Goal: Understand process/instructions: Learn how to perform a task or action

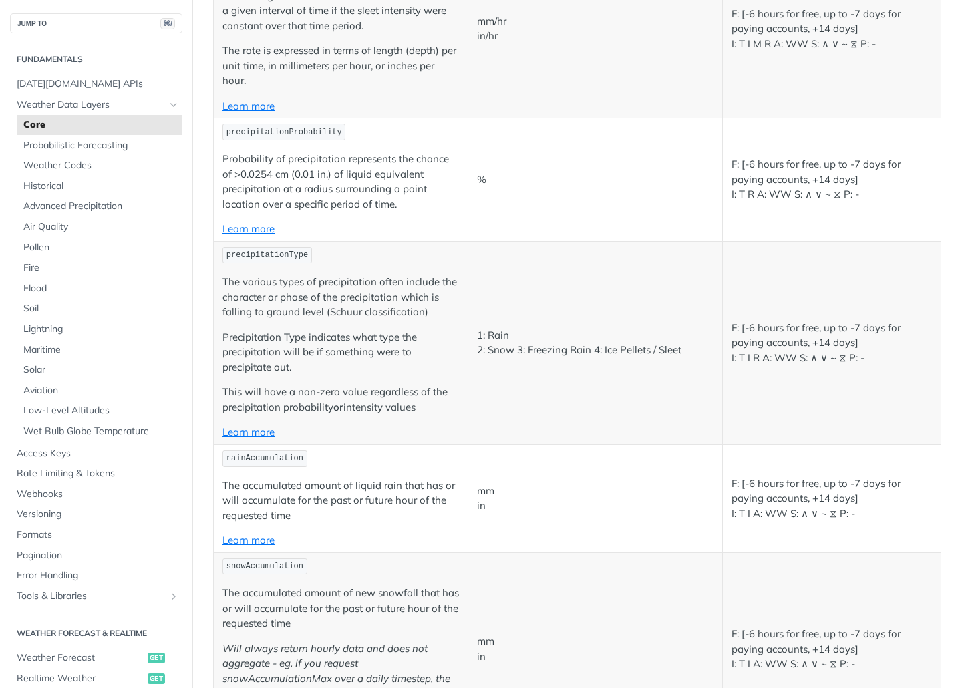
scroll to position [3286, 0]
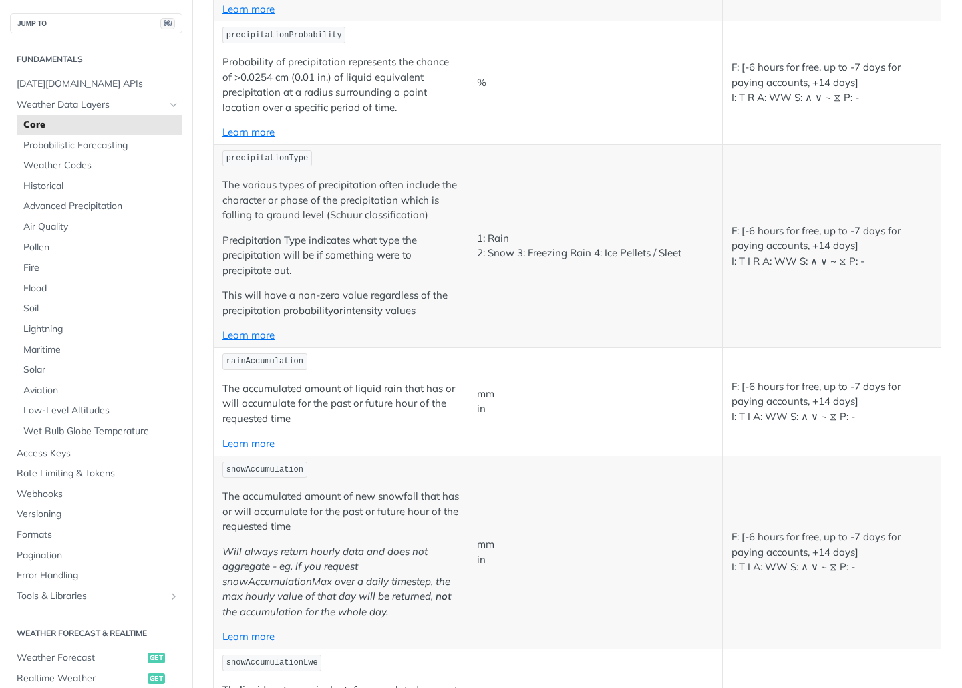
click at [858, 382] on p "F: [-6 hours for free, up to -7 days for paying accounts, +14 days] I: T I A: W…" at bounding box center [832, 402] width 200 height 45
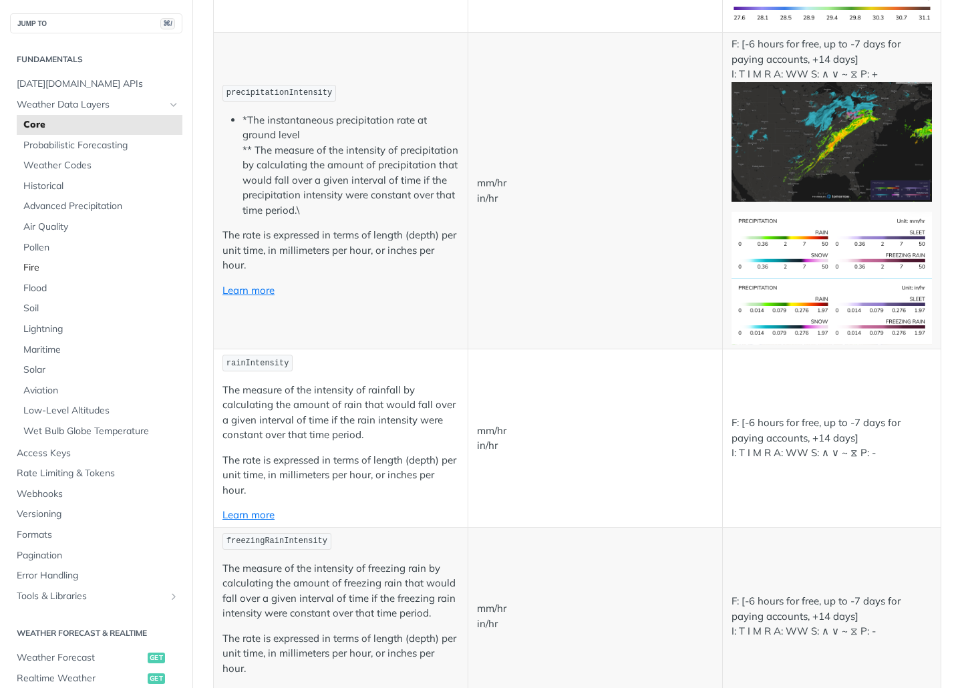
scroll to position [2259, 0]
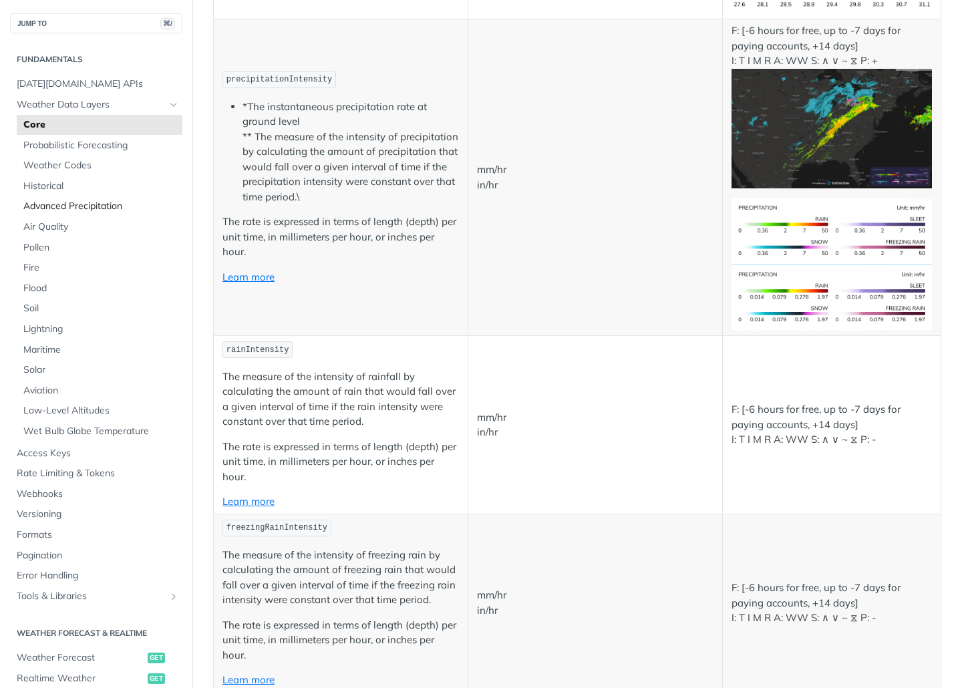
click at [62, 212] on span "Advanced Precipitation" at bounding box center [101, 206] width 156 height 13
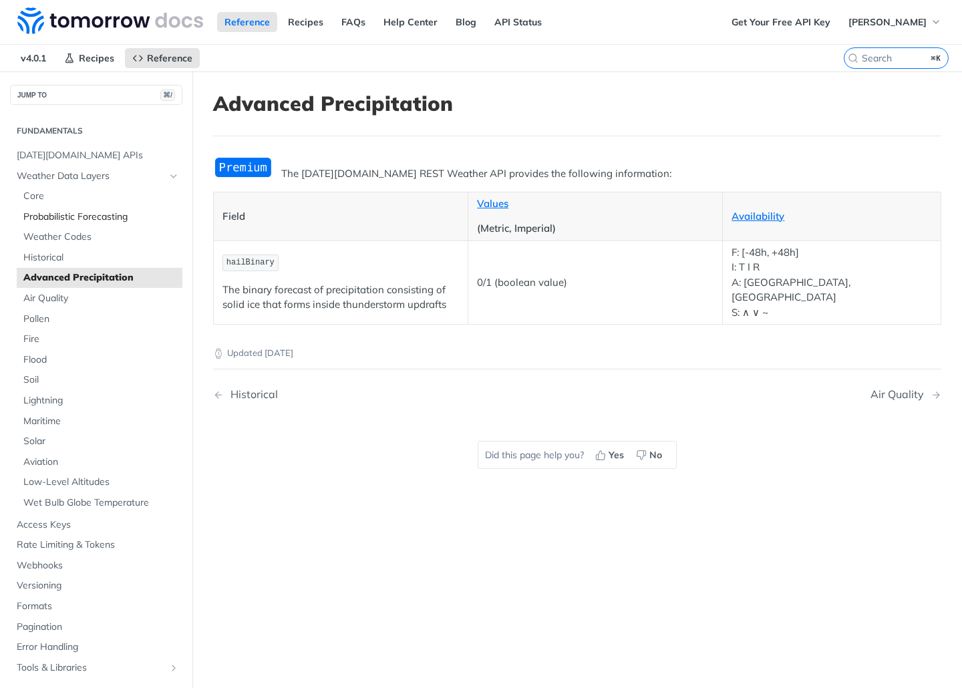
click at [82, 214] on span "Probabilistic Forecasting" at bounding box center [101, 216] width 156 height 13
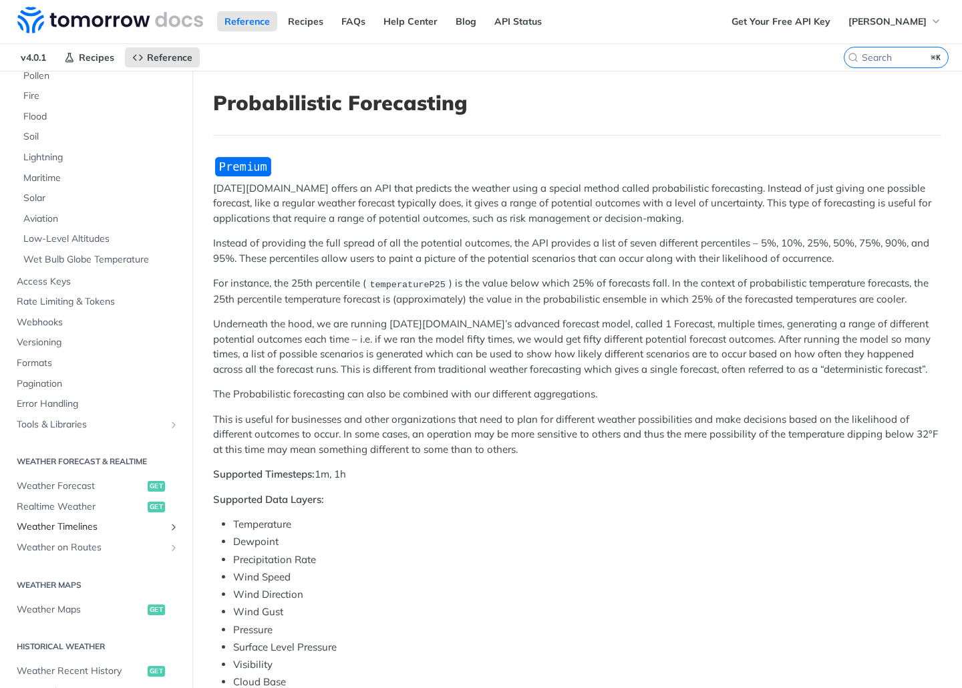
scroll to position [273, 0]
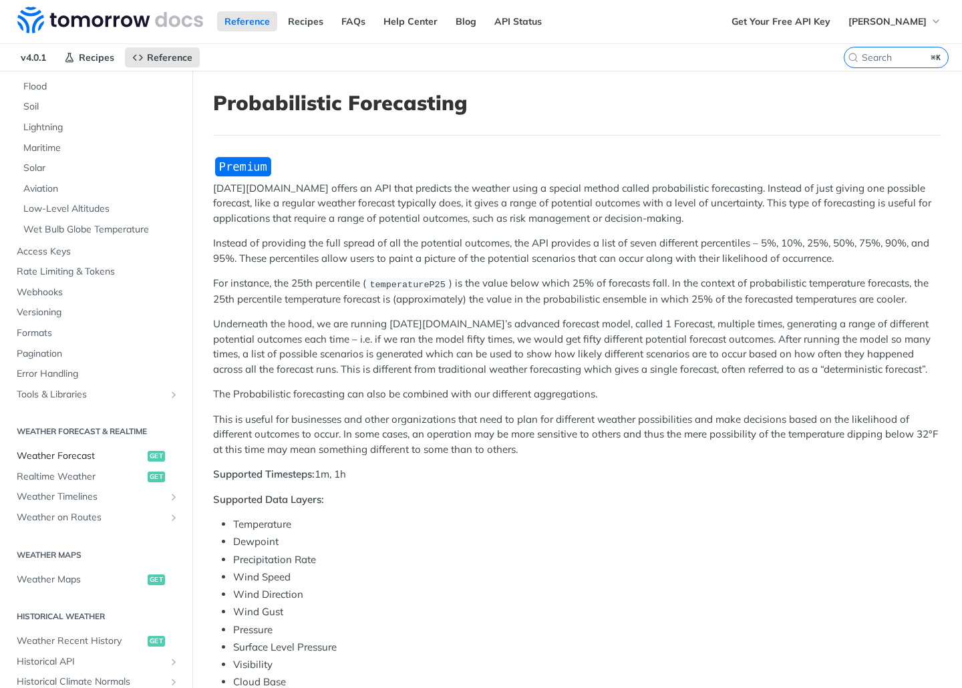
click at [88, 456] on span "Weather Forecast" at bounding box center [81, 456] width 128 height 13
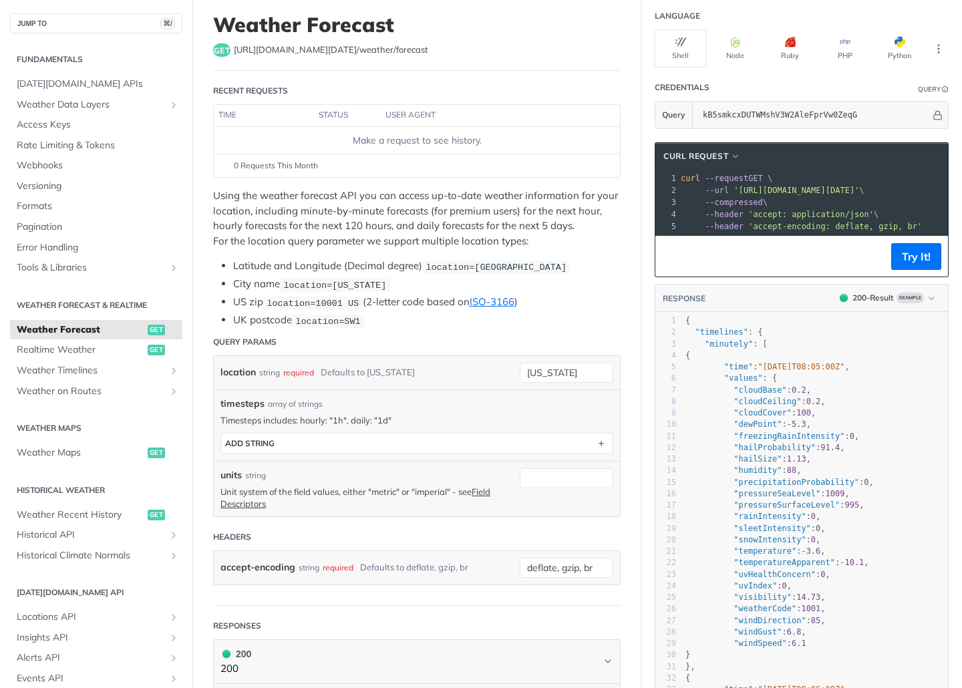
scroll to position [126, 0]
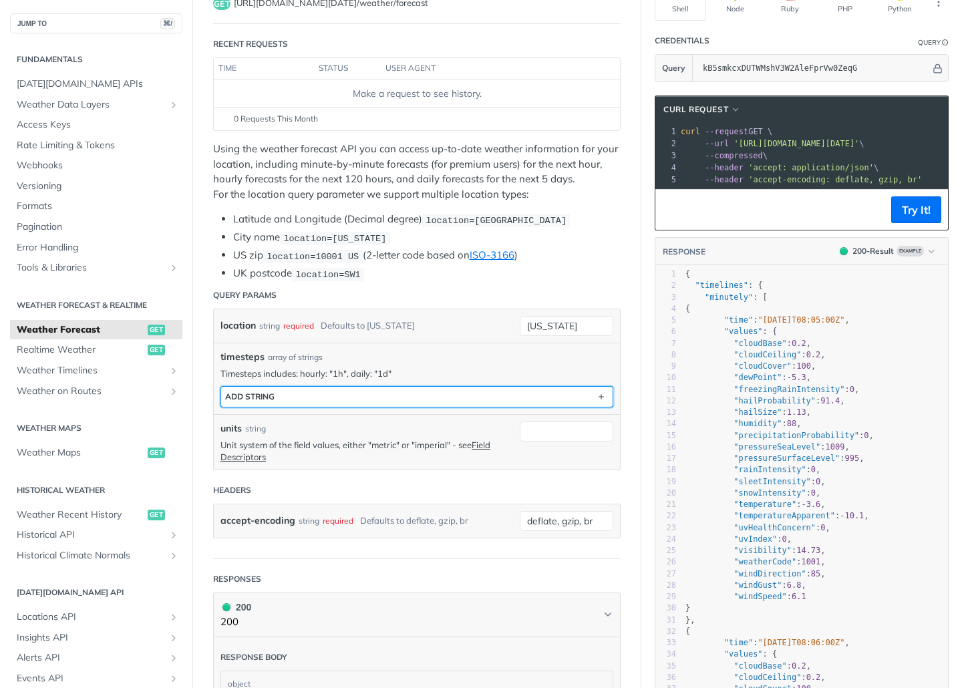
click at [335, 402] on button "ADD string" at bounding box center [417, 397] width 392 height 20
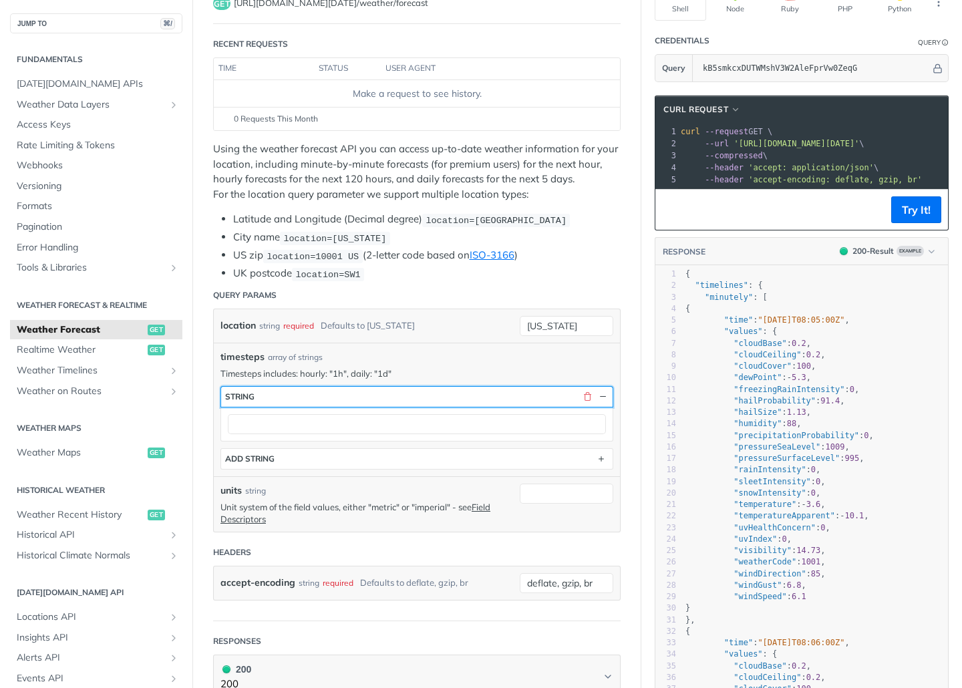
click at [426, 390] on button "string" at bounding box center [417, 397] width 392 height 20
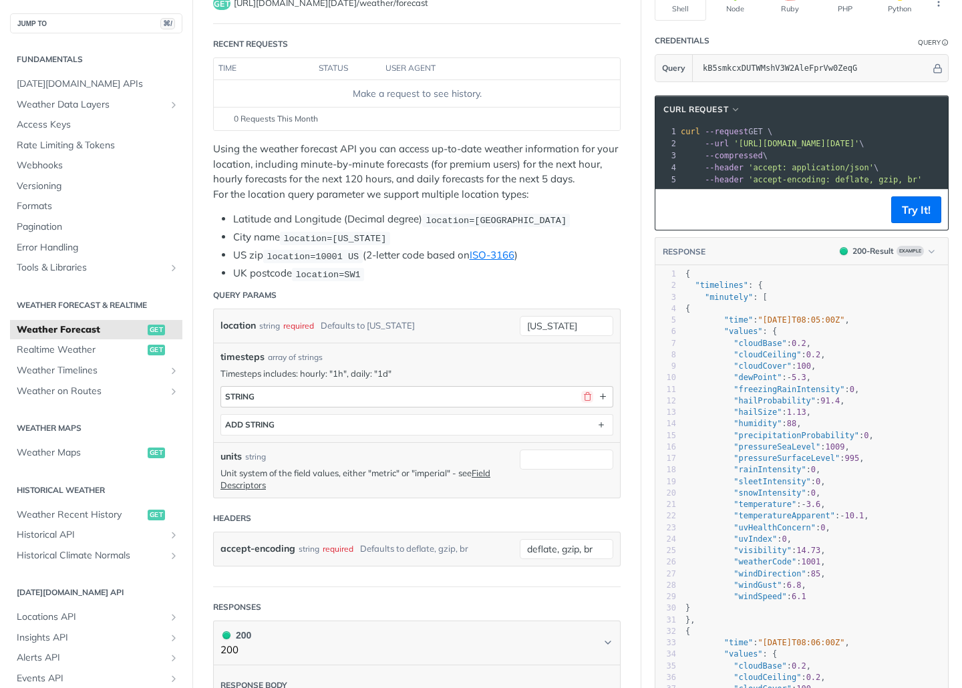
click at [591, 396] on button "button" at bounding box center [587, 397] width 12 height 12
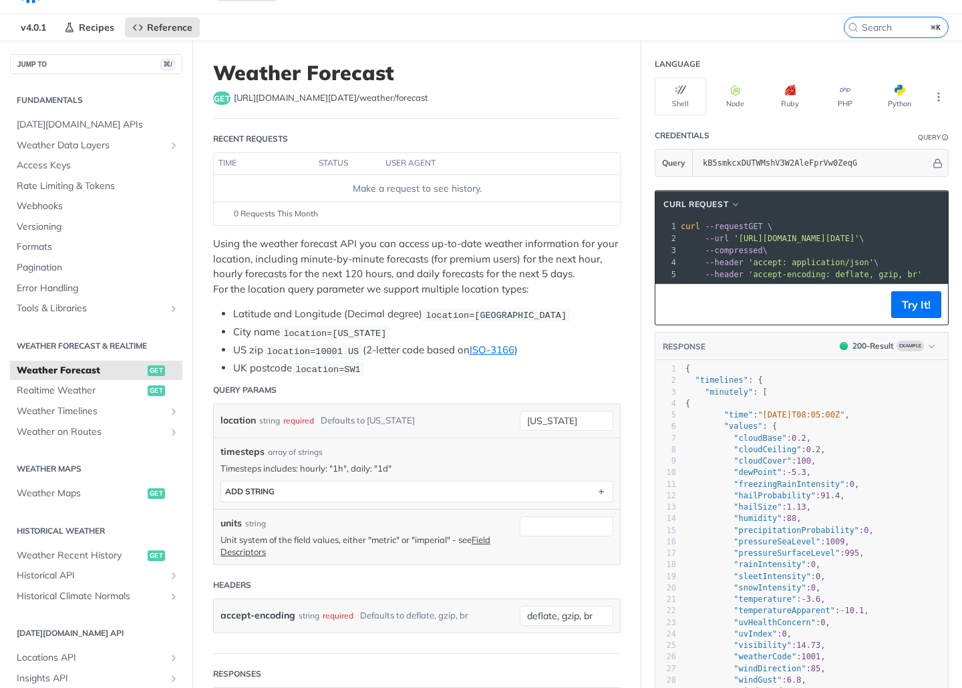
scroll to position [0, 0]
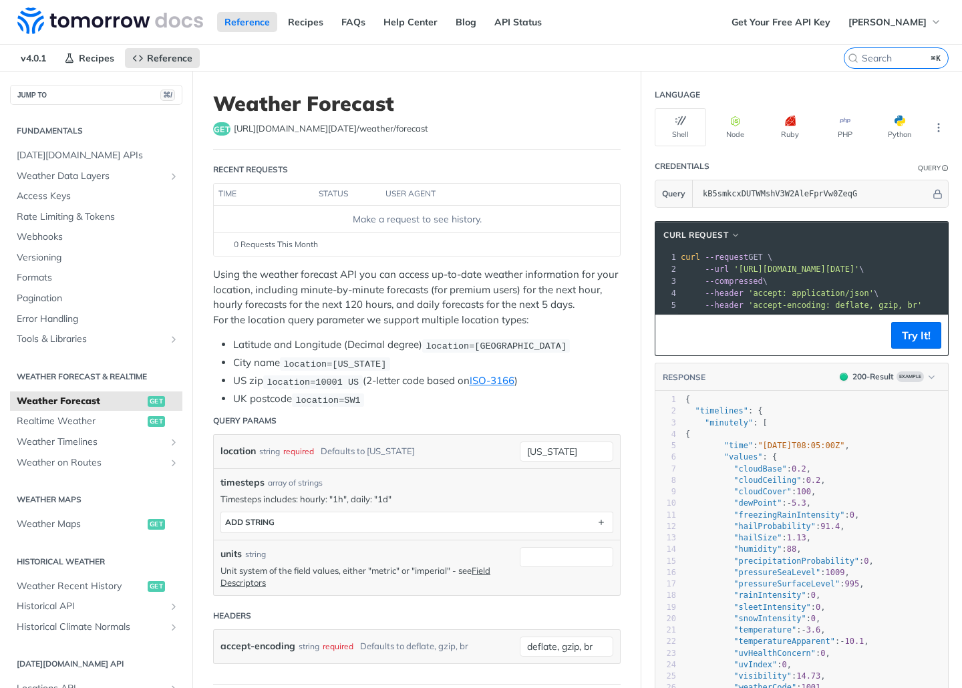
click at [419, 200] on th "user agent" at bounding box center [487, 194] width 212 height 21
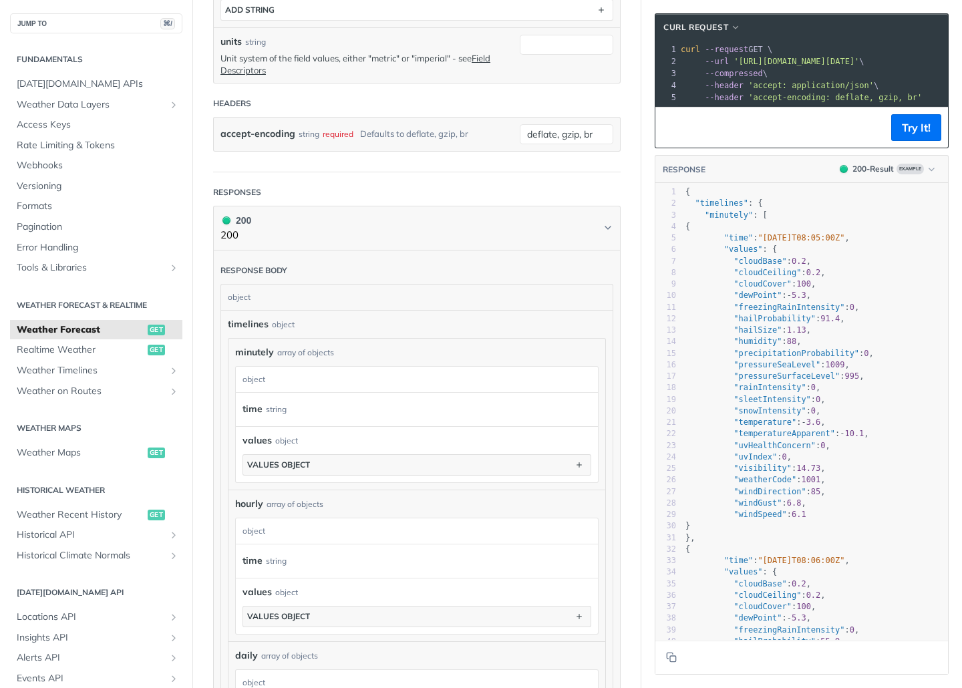
scroll to position [513, 0]
click at [100, 366] on span "Weather Timelines" at bounding box center [91, 370] width 148 height 13
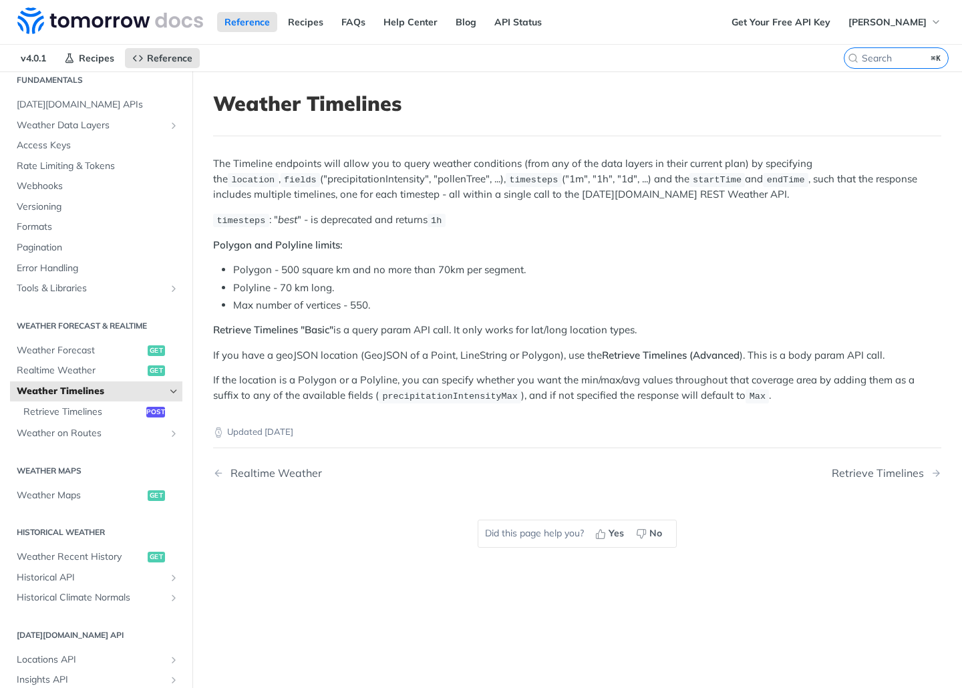
scroll to position [74, 0]
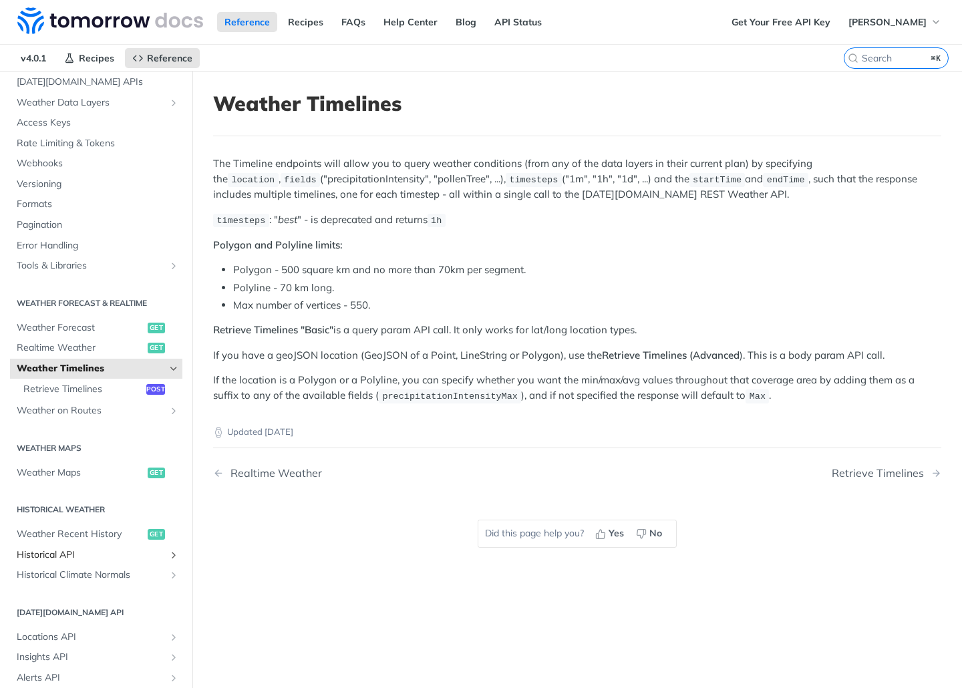
click at [90, 550] on span "Historical API" at bounding box center [91, 555] width 148 height 13
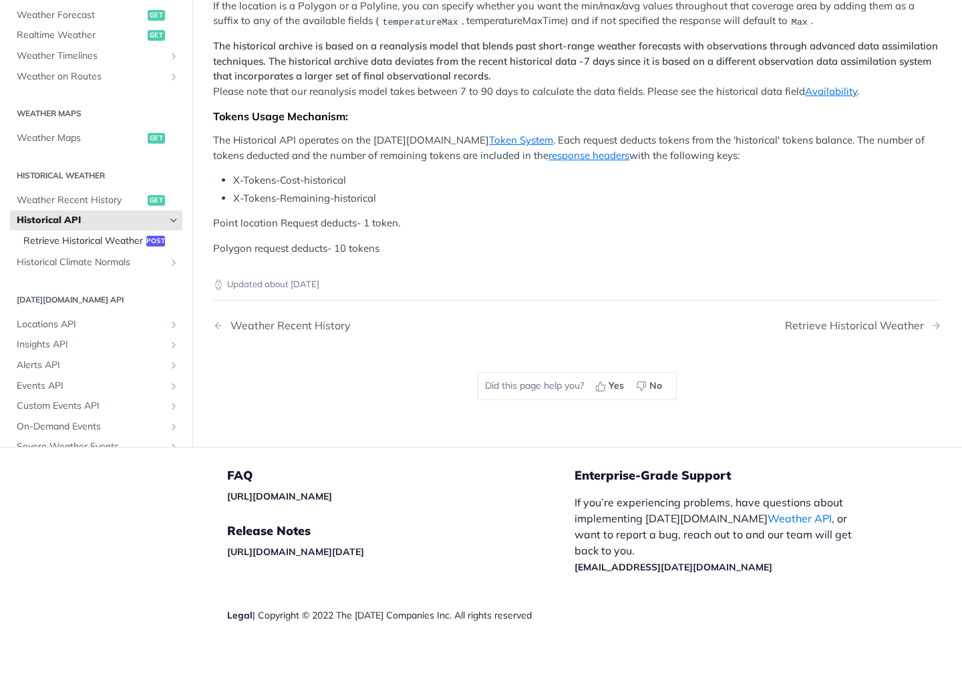
click at [120, 248] on span "Retrieve Historical Weather" at bounding box center [83, 241] width 120 height 13
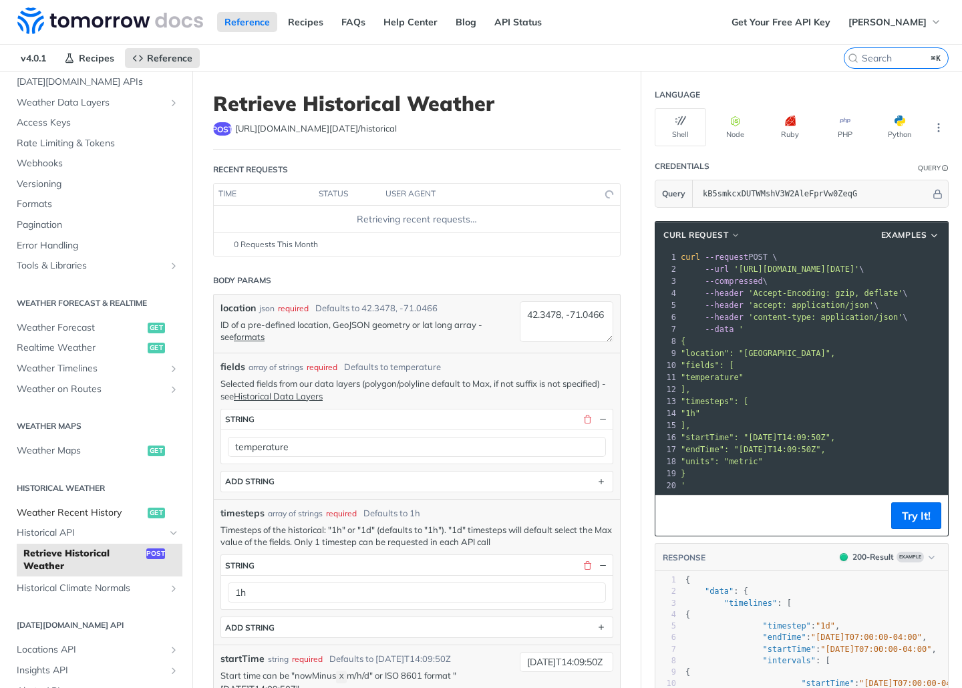
click at [80, 513] on span "Weather Recent History" at bounding box center [81, 513] width 128 height 13
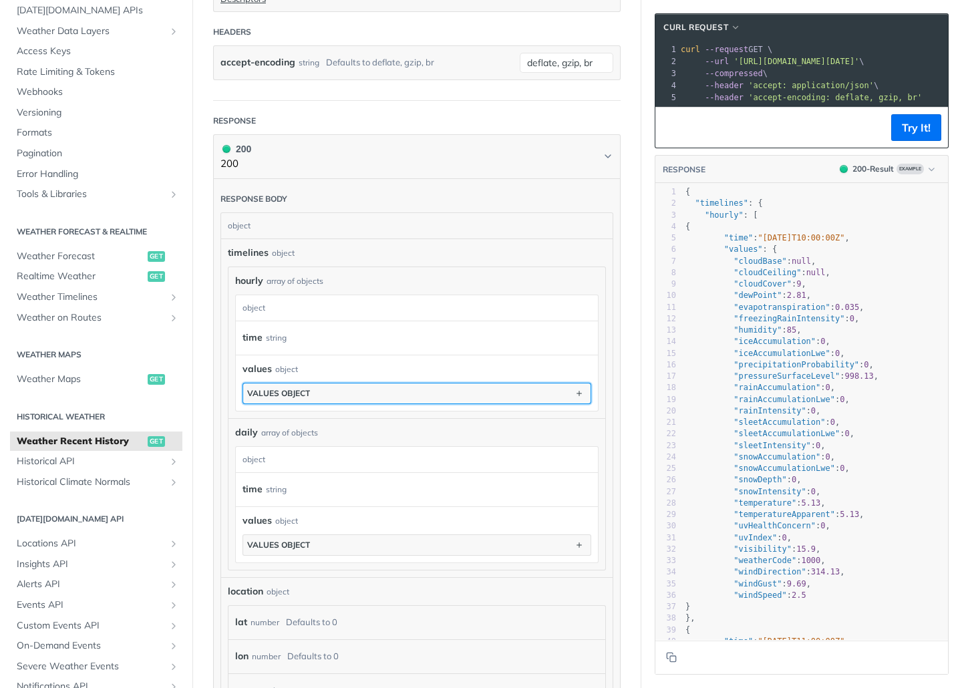
click at [360, 390] on button "values object" at bounding box center [416, 394] width 347 height 20
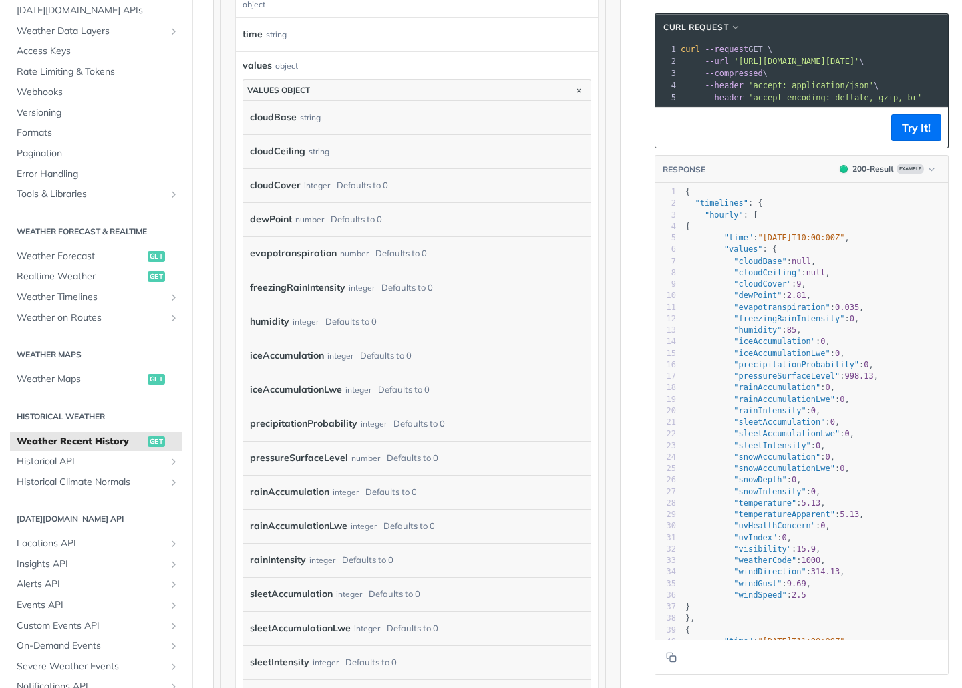
click at [328, 492] on div "rainAccumulation integer Defaults to 0" at bounding box center [413, 492] width 327 height 20
click at [307, 489] on label "rainAccumulation" at bounding box center [290, 491] width 80 height 19
click at [484, 489] on div "rainAccumulation integer Defaults to 0" at bounding box center [413, 492] width 327 height 20
click at [521, 488] on div "rainAccumulation integer Defaults to 0" at bounding box center [413, 492] width 327 height 20
click at [420, 488] on div "rainAccumulation integer Defaults to 0" at bounding box center [413, 492] width 327 height 20
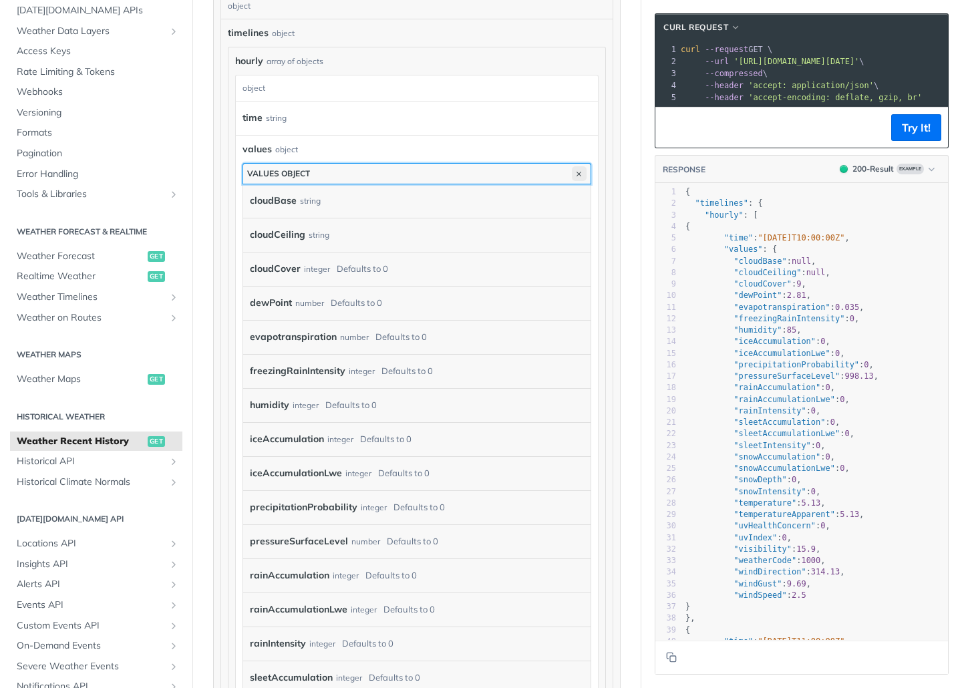
click at [574, 167] on icon "button" at bounding box center [579, 173] width 15 height 15
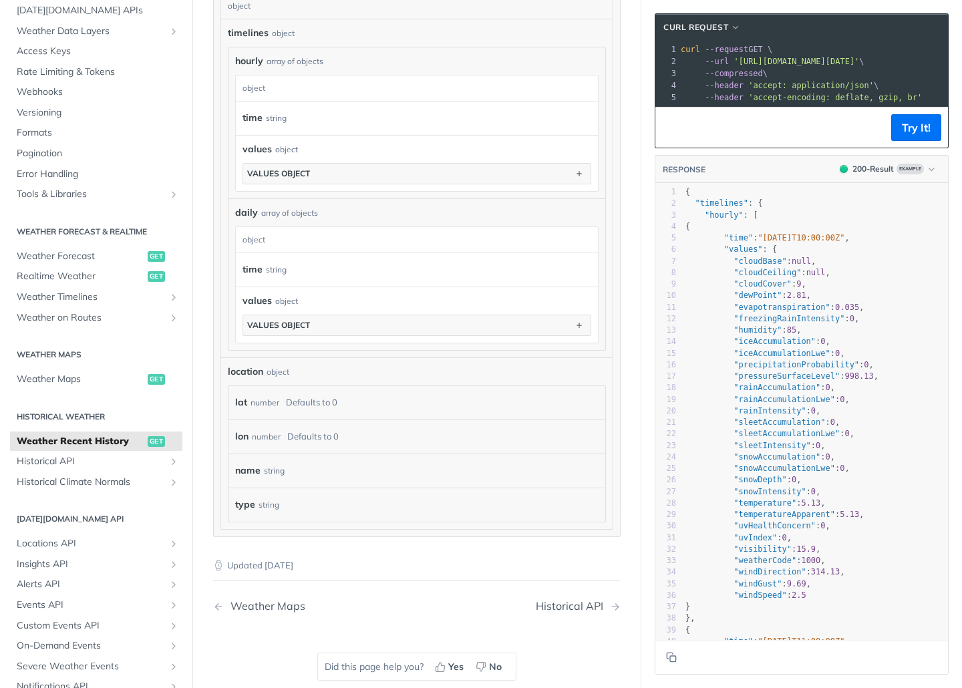
click at [448, 110] on div "time string" at bounding box center [414, 118] width 342 height 20
click at [313, 111] on div "time string" at bounding box center [414, 118] width 342 height 20
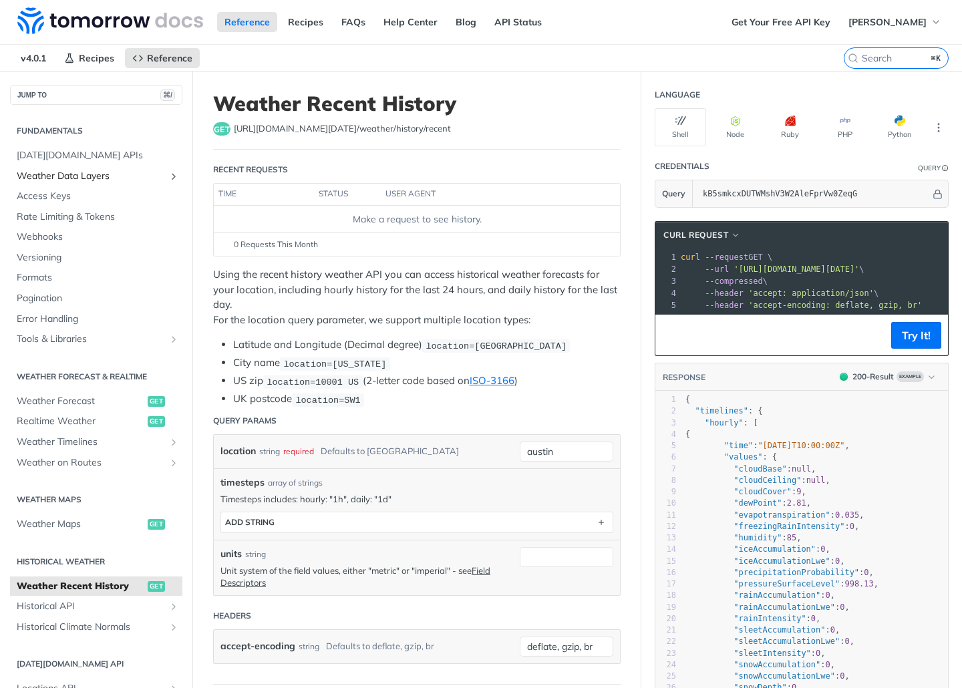
click at [116, 174] on span "Weather Data Layers" at bounding box center [91, 176] width 148 height 13
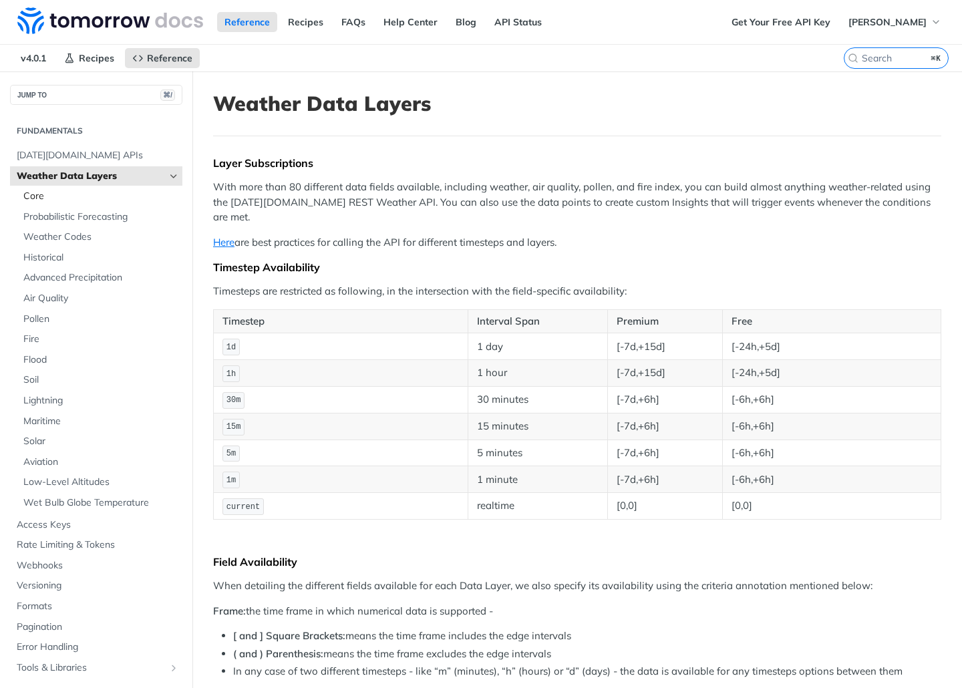
click at [76, 197] on span "Core" at bounding box center [101, 196] width 156 height 13
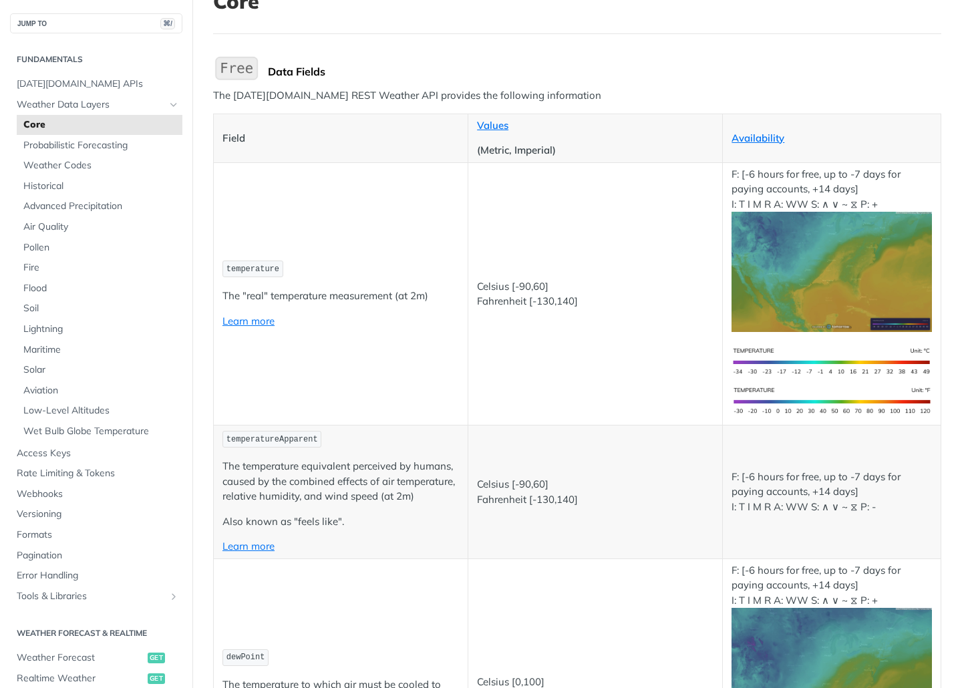
scroll to position [110, 0]
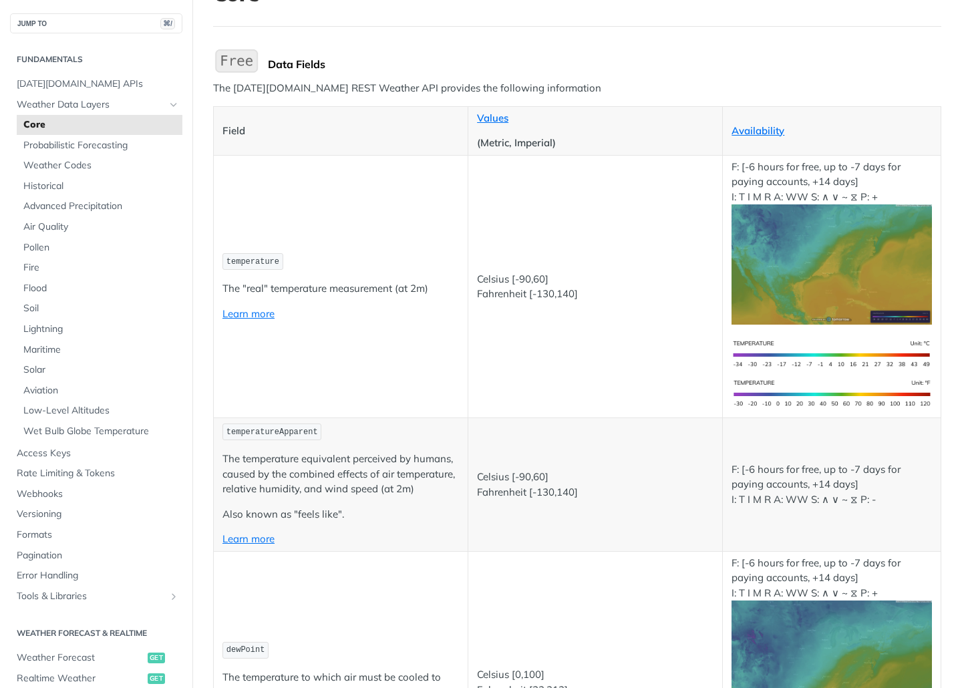
click at [776, 505] on p "F: [-6 hours for free, up to -7 days for paying accounts, +14 days] I: T I M R …" at bounding box center [832, 484] width 200 height 45
click at [748, 126] on link "Availability" at bounding box center [758, 130] width 53 height 13
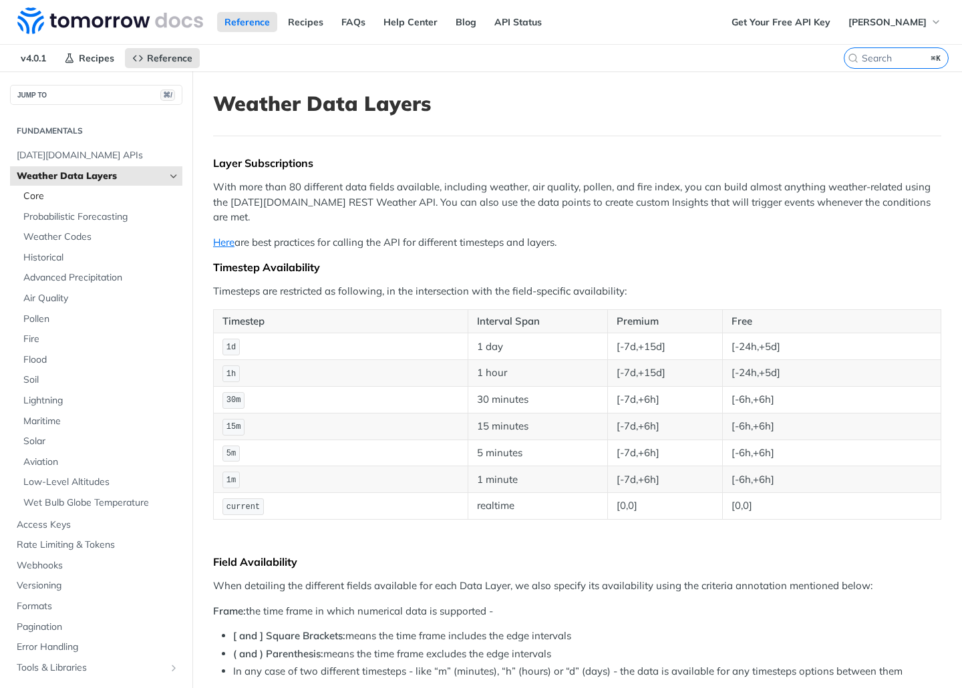
click at [44, 194] on span "Core" at bounding box center [101, 196] width 156 height 13
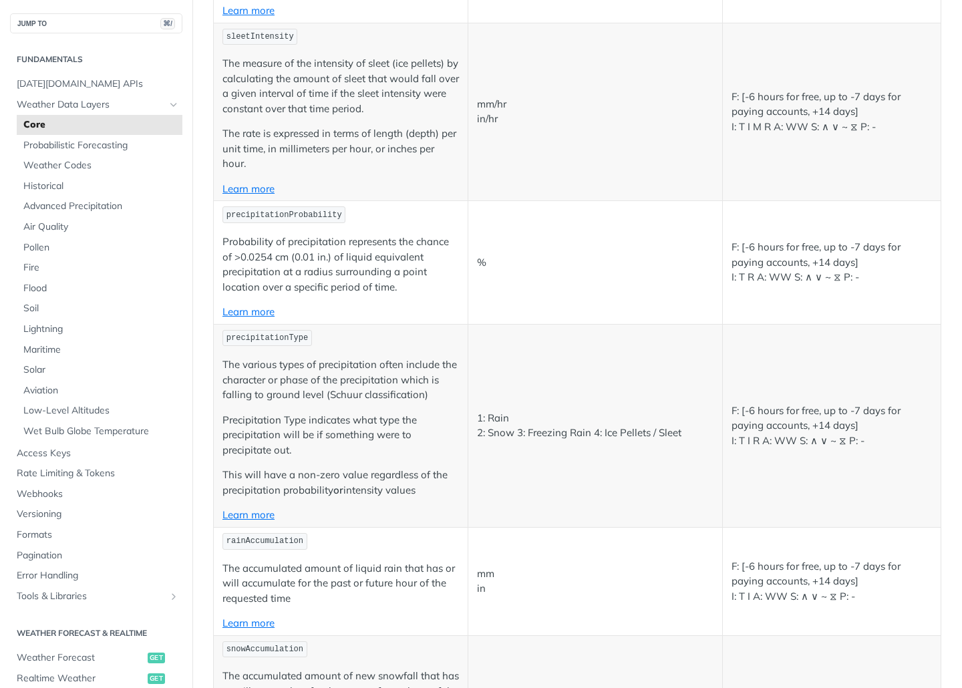
scroll to position [3348, 0]
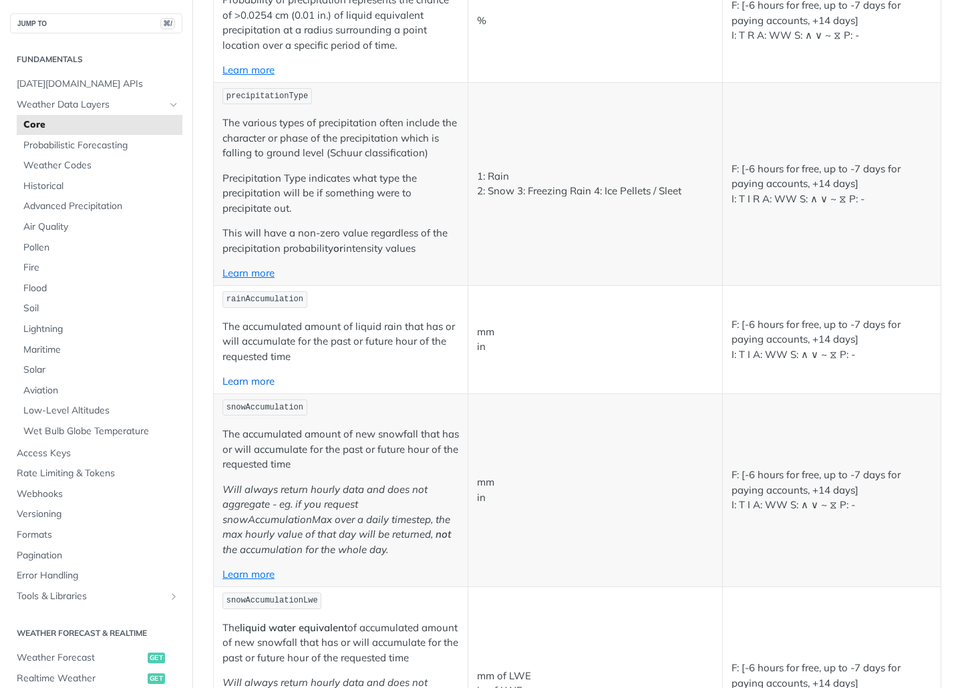
click at [261, 382] on link "Learn more" at bounding box center [249, 381] width 52 height 13
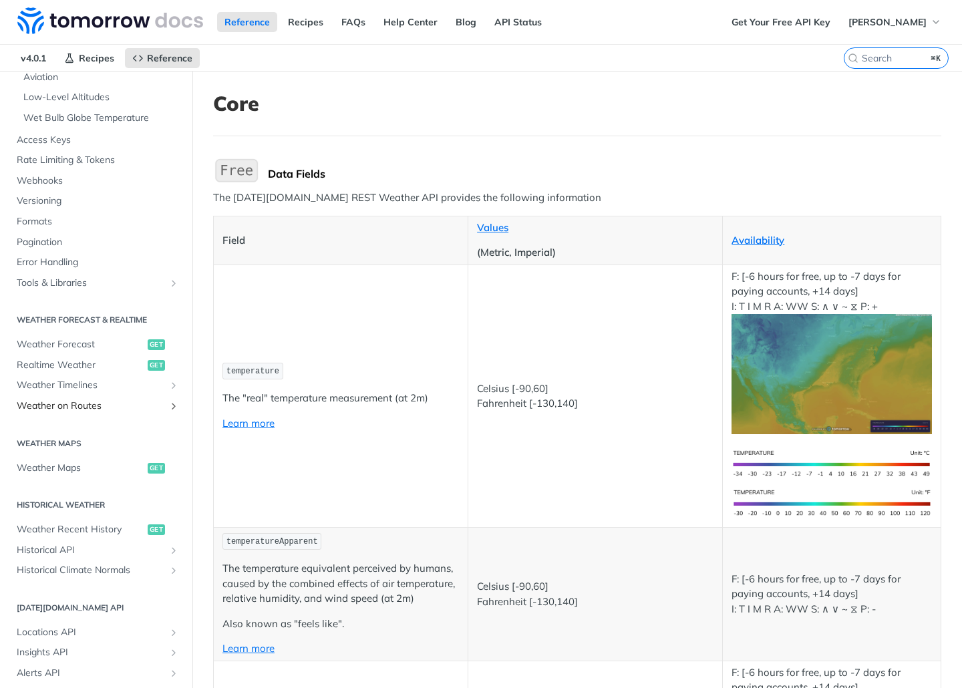
scroll to position [404, 0]
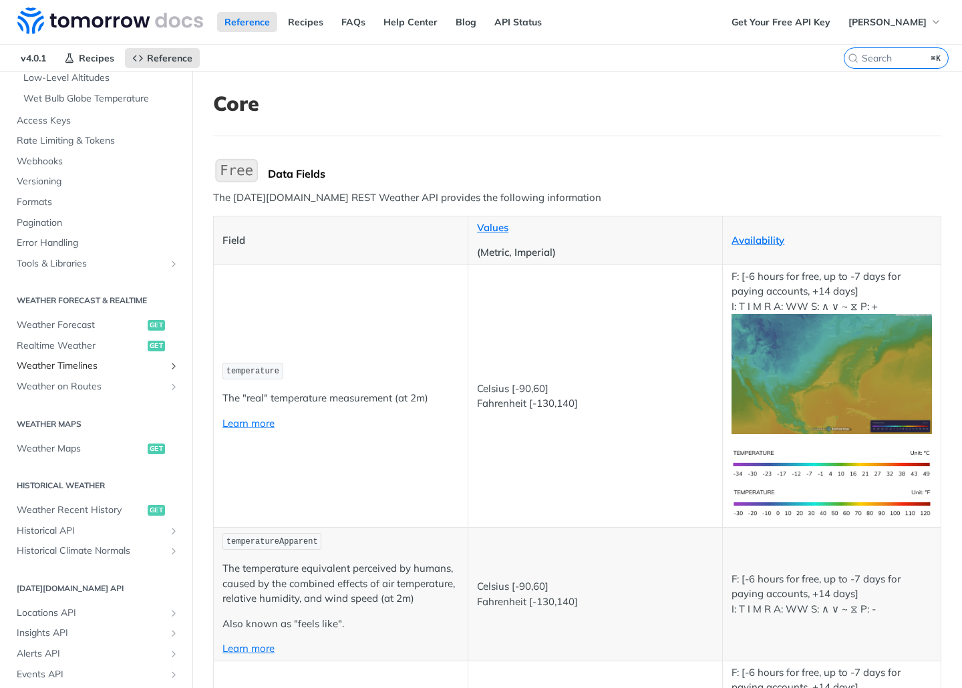
click at [86, 368] on span "Weather Timelines" at bounding box center [91, 366] width 148 height 13
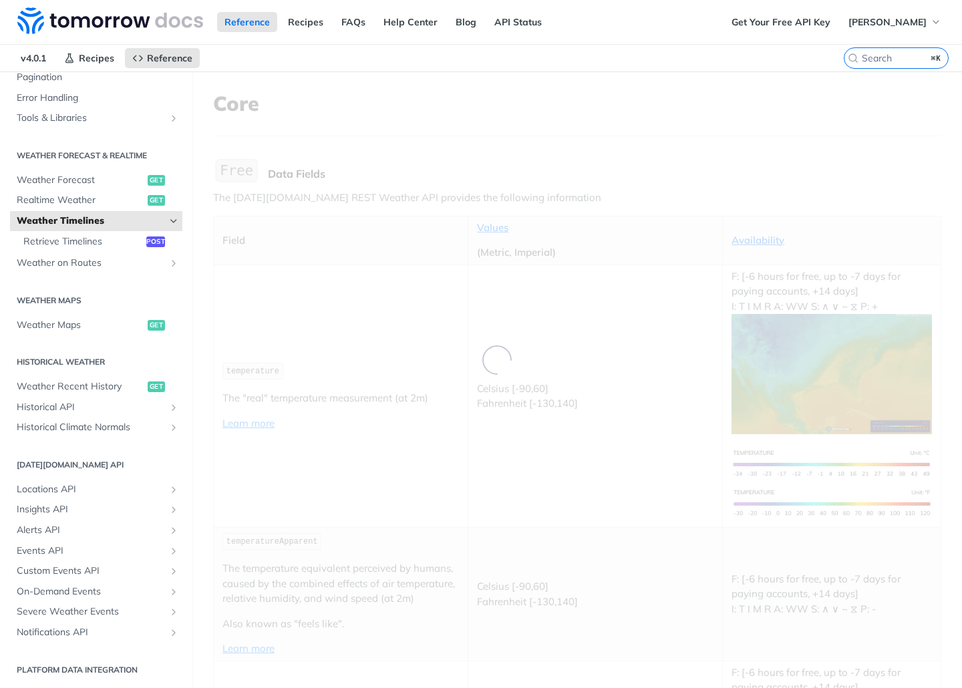
scroll to position [76, 0]
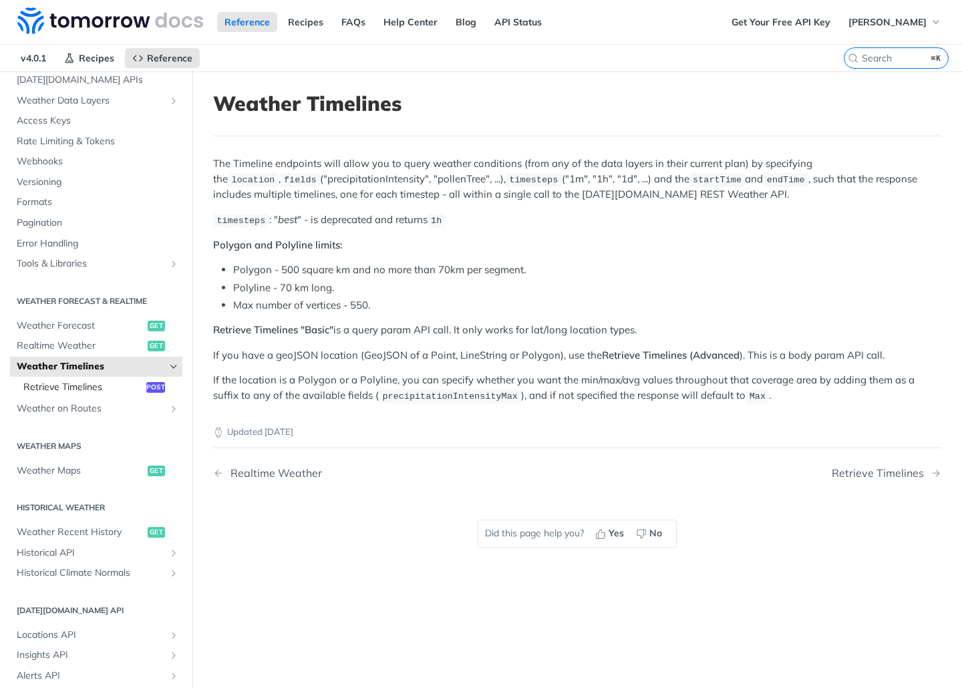
click at [90, 388] on span "Retrieve Timelines" at bounding box center [83, 387] width 120 height 13
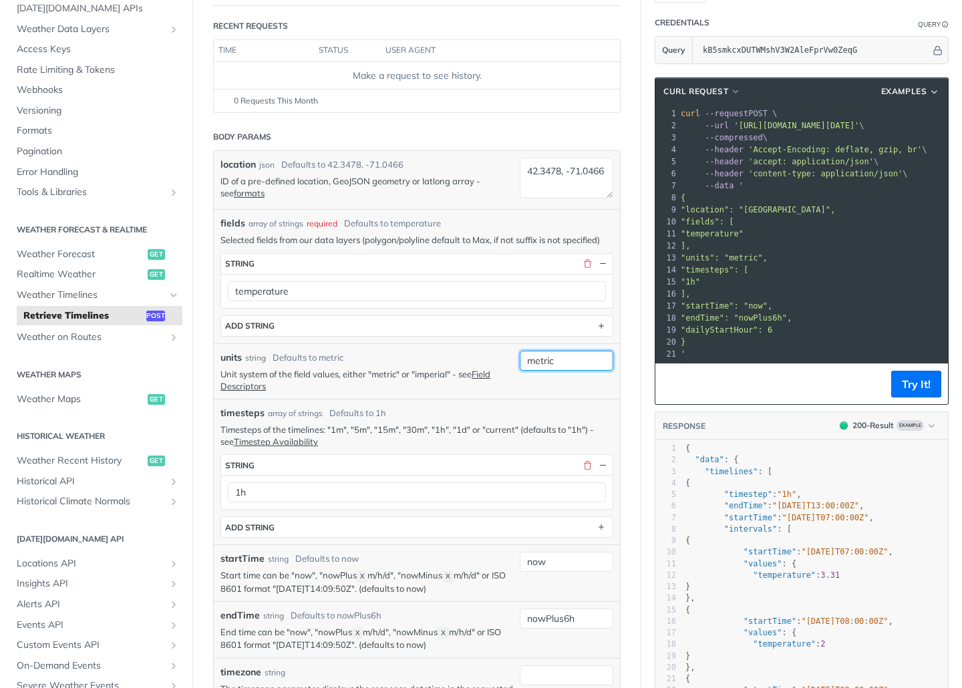
click at [544, 360] on input "metric" at bounding box center [567, 361] width 94 height 20
click at [536, 390] on span "string" at bounding box center [566, 387] width 82 height 13
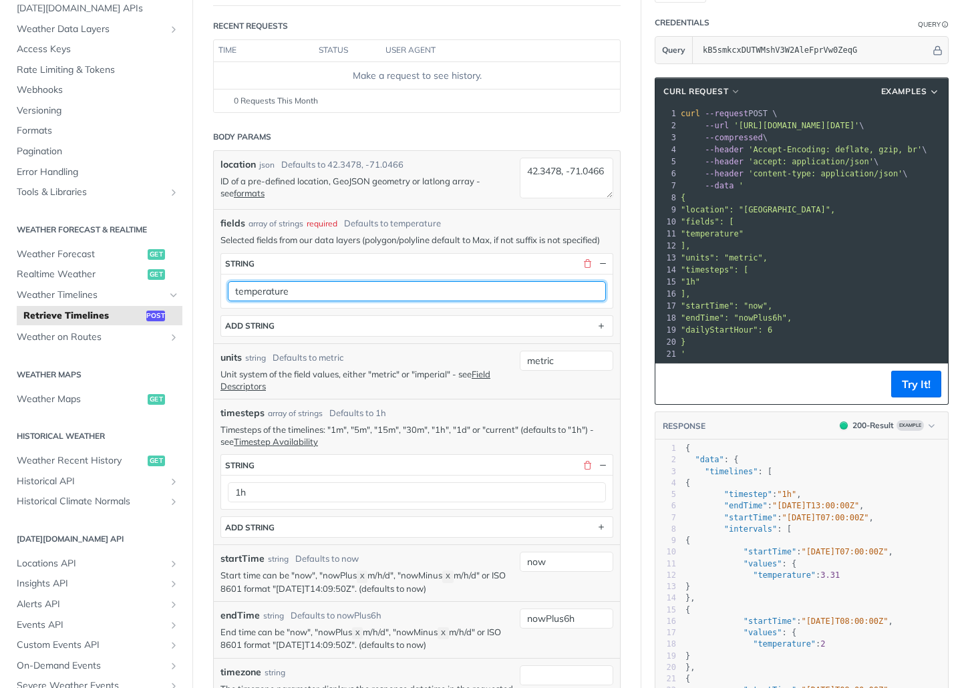
click at [366, 287] on input "temperature" at bounding box center [417, 291] width 378 height 20
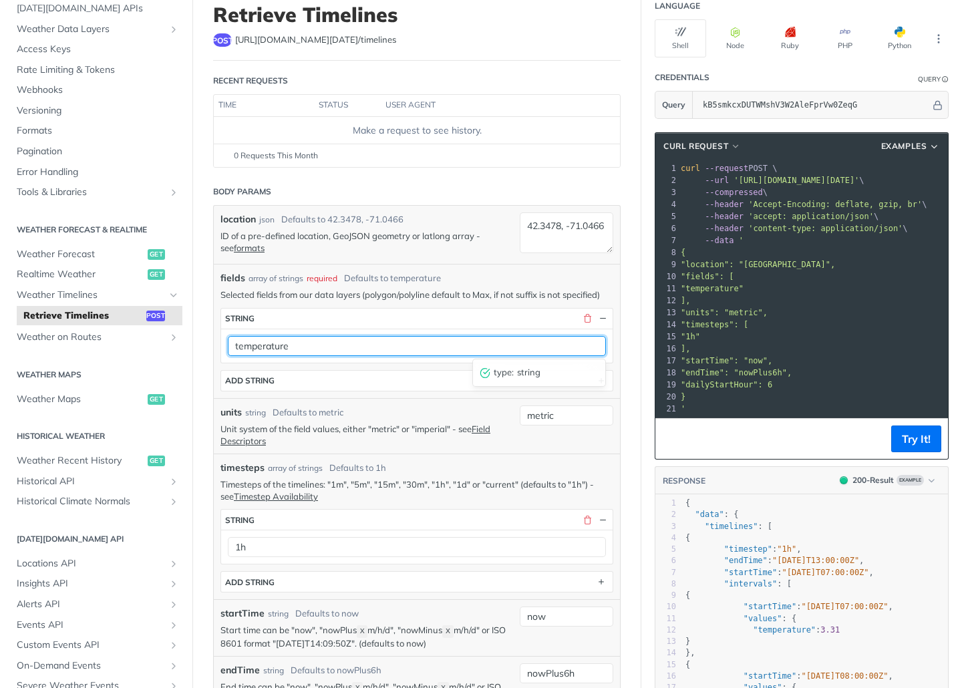
scroll to position [77, 0]
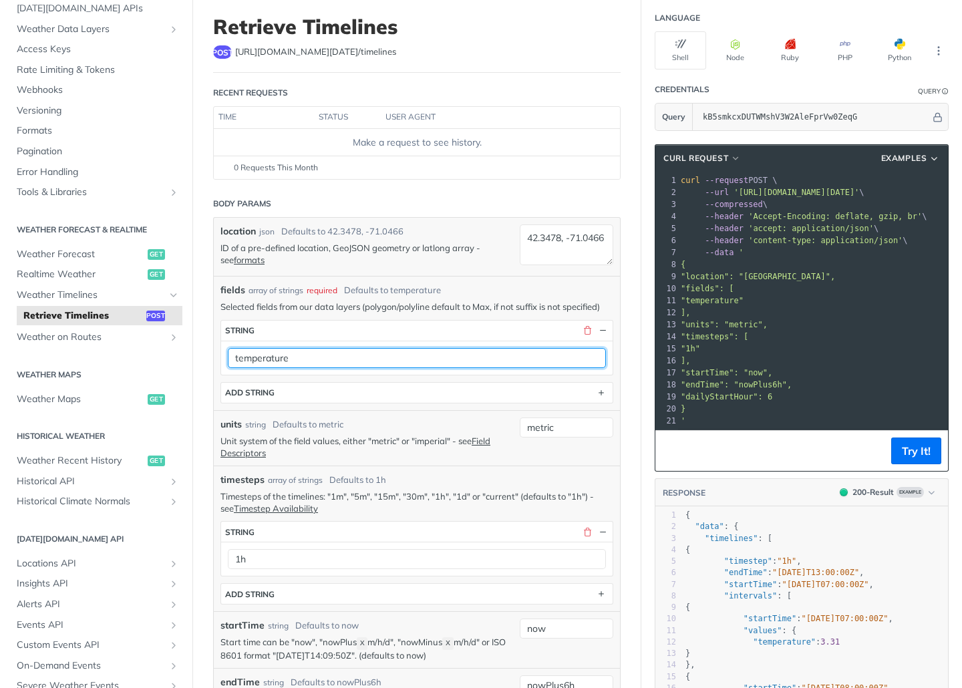
click at [301, 356] on input "temperature" at bounding box center [417, 358] width 378 height 20
paste input "precipitationAccumulation"
type input "precipitationAccumulation"
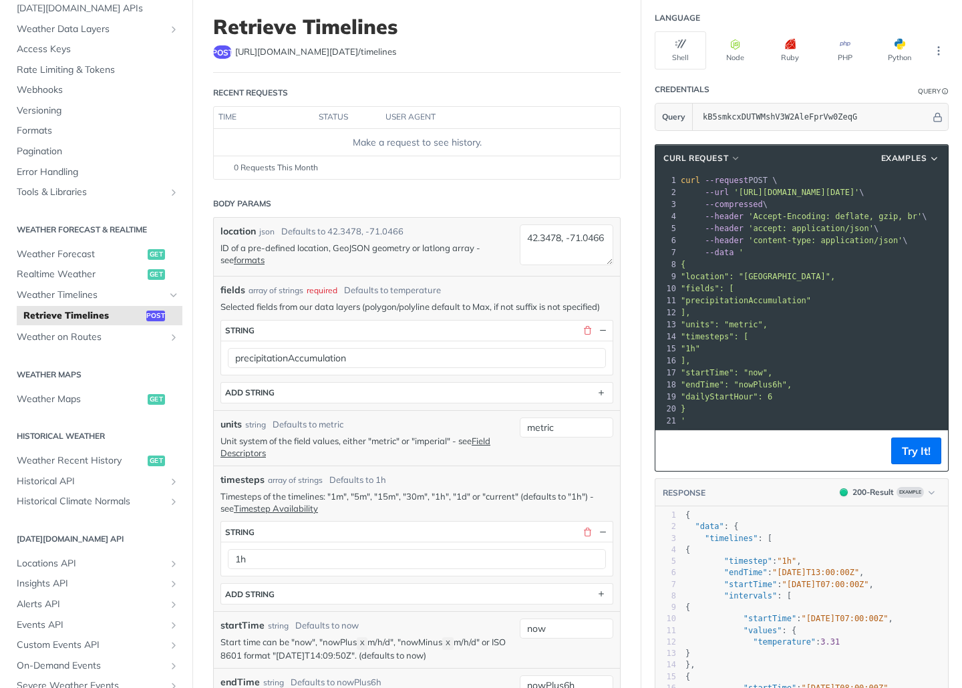
click at [904, 448] on button "Try It!" at bounding box center [916, 451] width 50 height 27
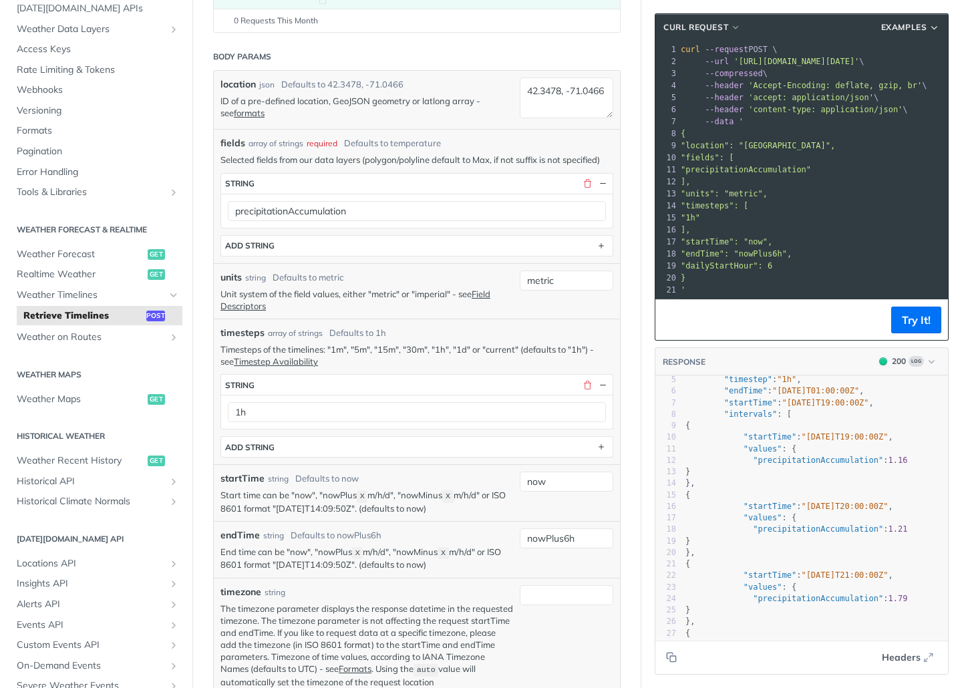
scroll to position [0, 0]
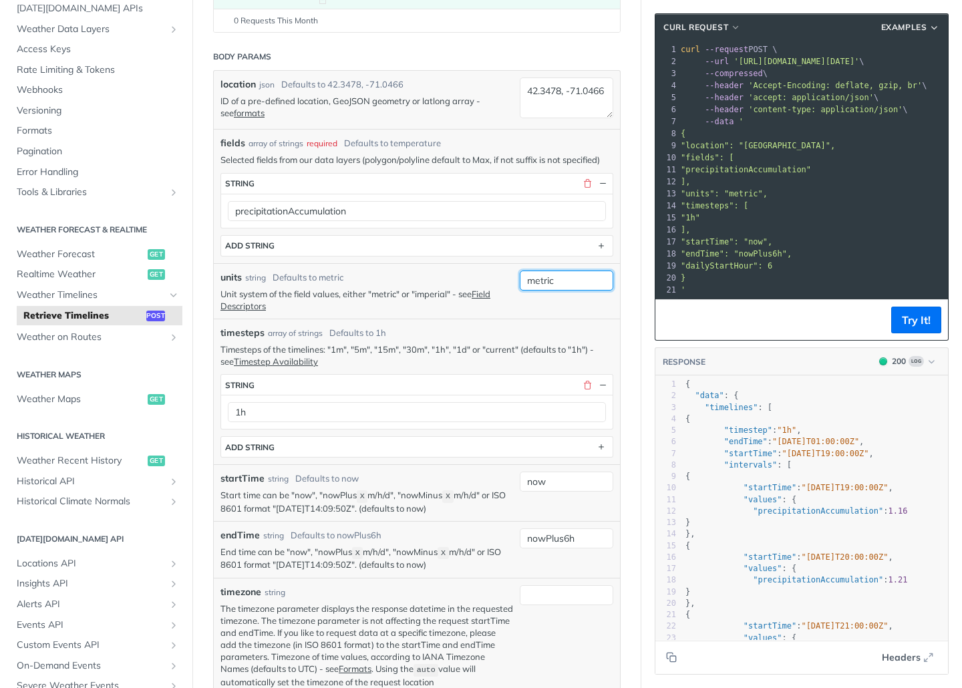
click at [555, 285] on input "metric" at bounding box center [567, 281] width 94 height 20
click at [445, 276] on div "units string Defaults to metric" at bounding box center [367, 278] width 293 height 14
click at [441, 291] on p "Unit system of the field values, either "metric" or "imperial" - see Field Desc…" at bounding box center [367, 300] width 293 height 24
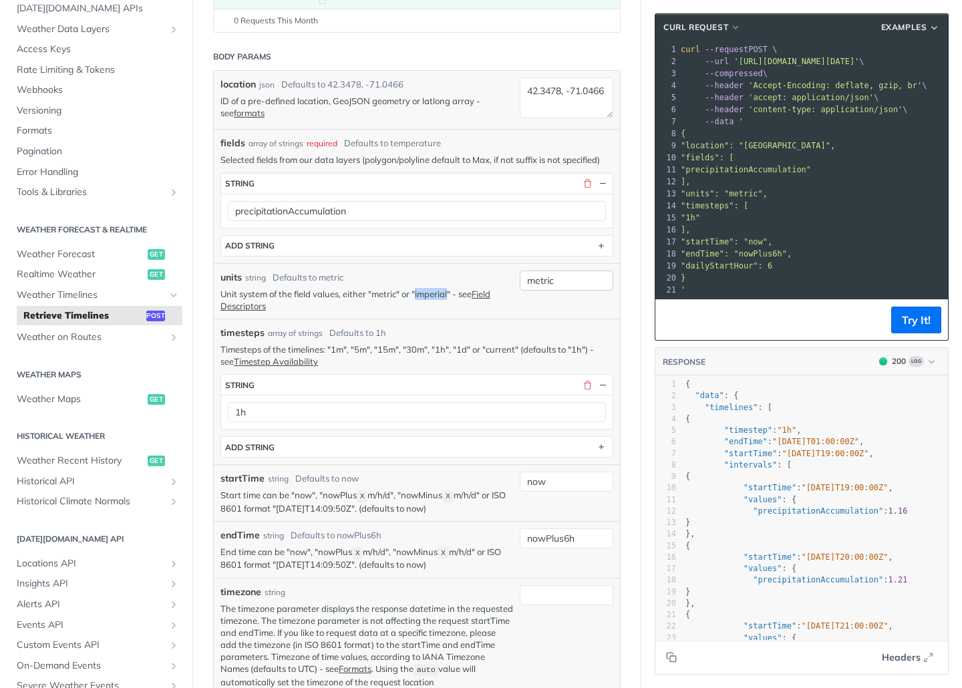
copy p "imperial"
click at [559, 279] on input "metric" at bounding box center [567, 281] width 94 height 20
paste input "imperial"
type input "imperial"
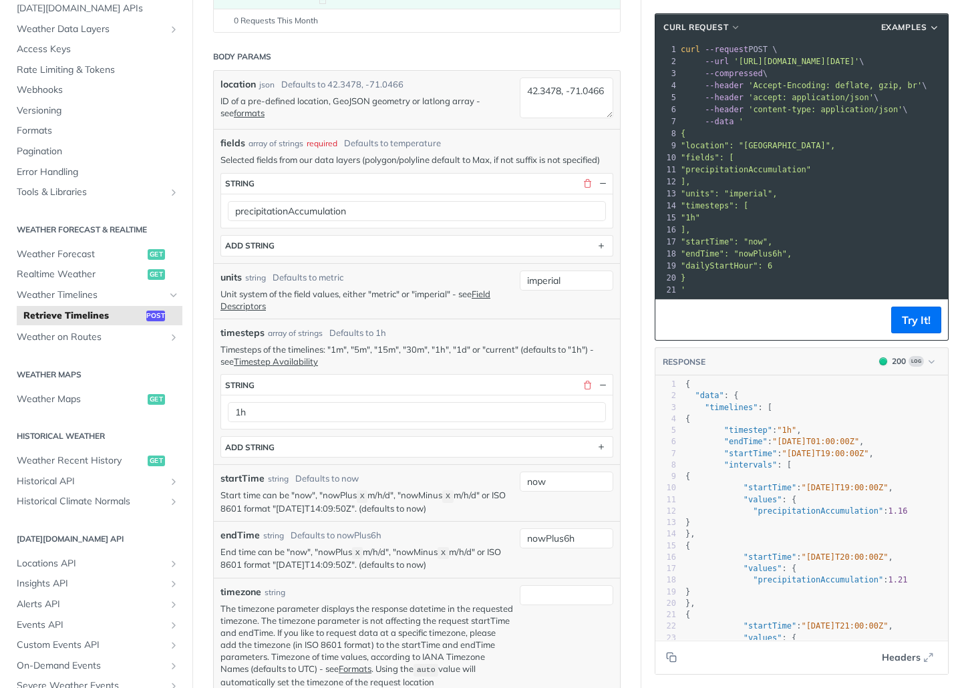
click at [488, 276] on div "units string Defaults to metric" at bounding box center [367, 278] width 293 height 14
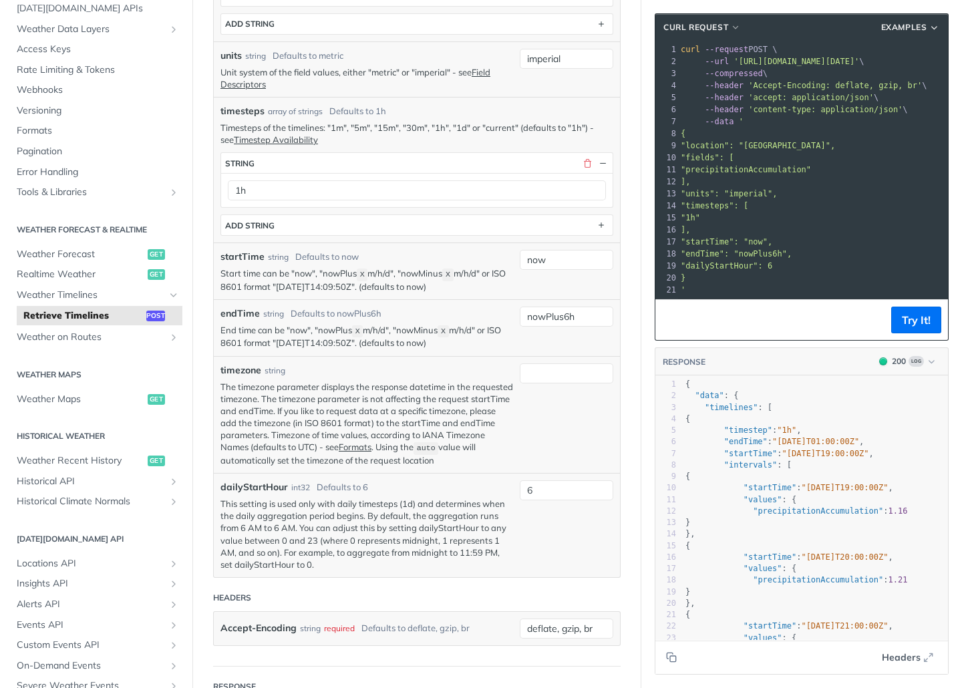
scroll to position [454, 0]
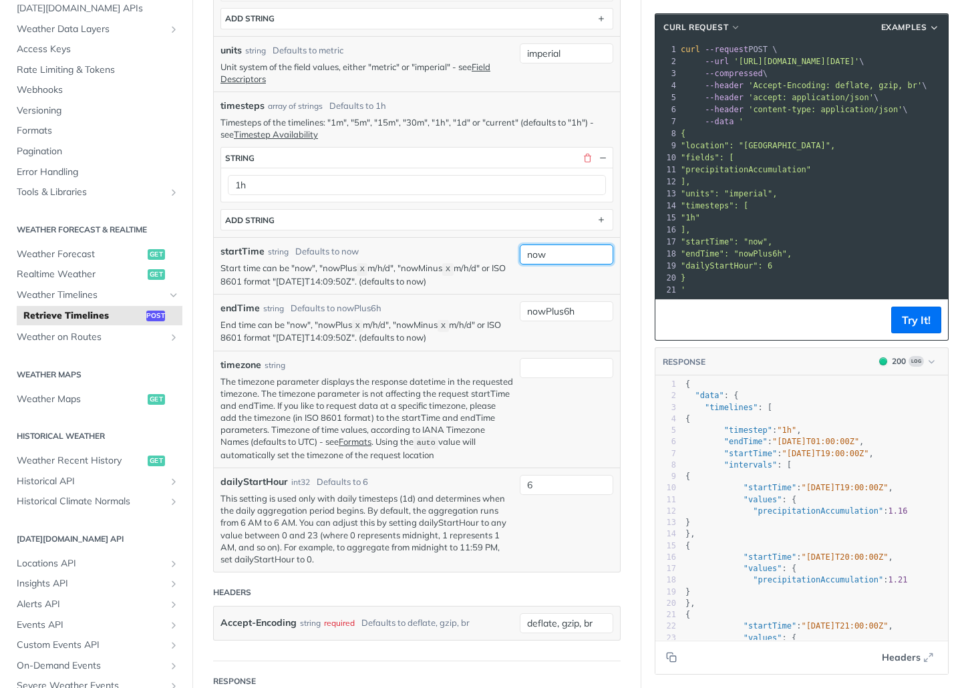
click at [551, 256] on input "now" at bounding box center [567, 255] width 94 height 20
click at [480, 248] on div "startTime string Defaults to now" at bounding box center [367, 252] width 293 height 14
drag, startPoint x: 370, startPoint y: 281, endPoint x: 277, endPoint y: 277, distance: 92.9
click at [277, 277] on p "Start time can be "now", "nowPlus X m/h/d", "nowMinus X m/h/d" or ISO 8601 form…" at bounding box center [367, 274] width 293 height 25
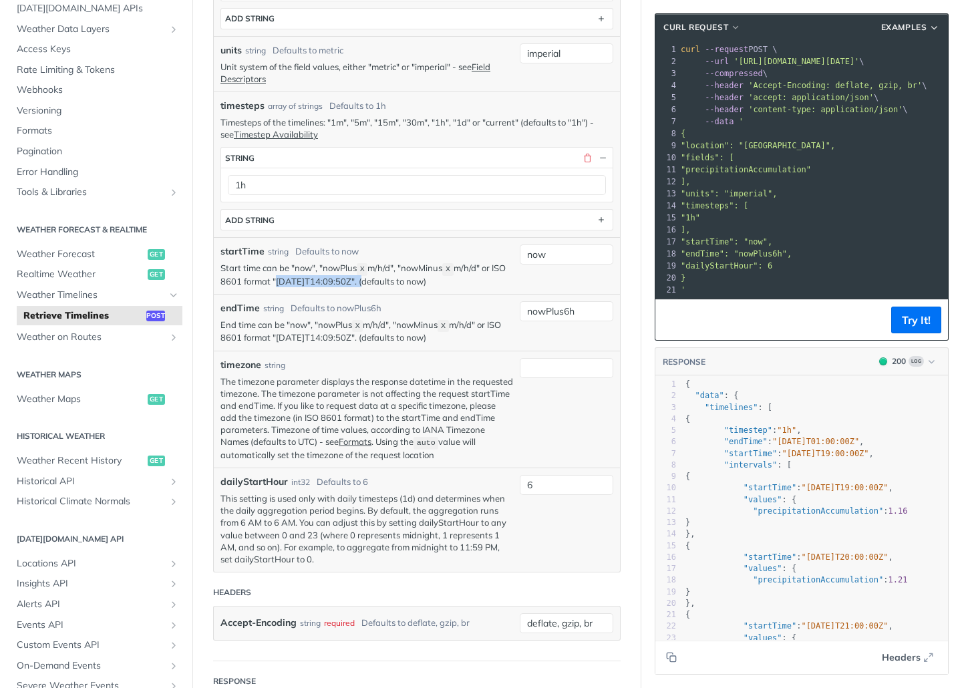
copy p "[DATE]T14:09:50Z"
click at [559, 255] on input "now" at bounding box center [567, 255] width 94 height 20
paste input "[DATE]T14:09:50Z"
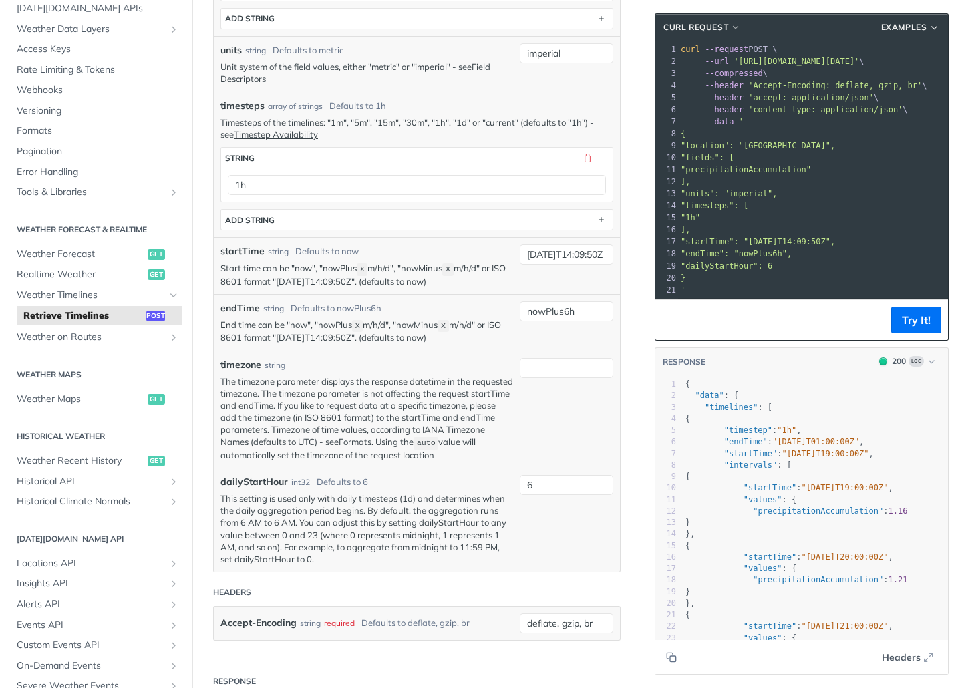
scroll to position [0, 0]
click at [553, 259] on input "[DATE]T14:09:50Z" at bounding box center [567, 255] width 94 height 20
paste input "[DATE]T00:00:0"
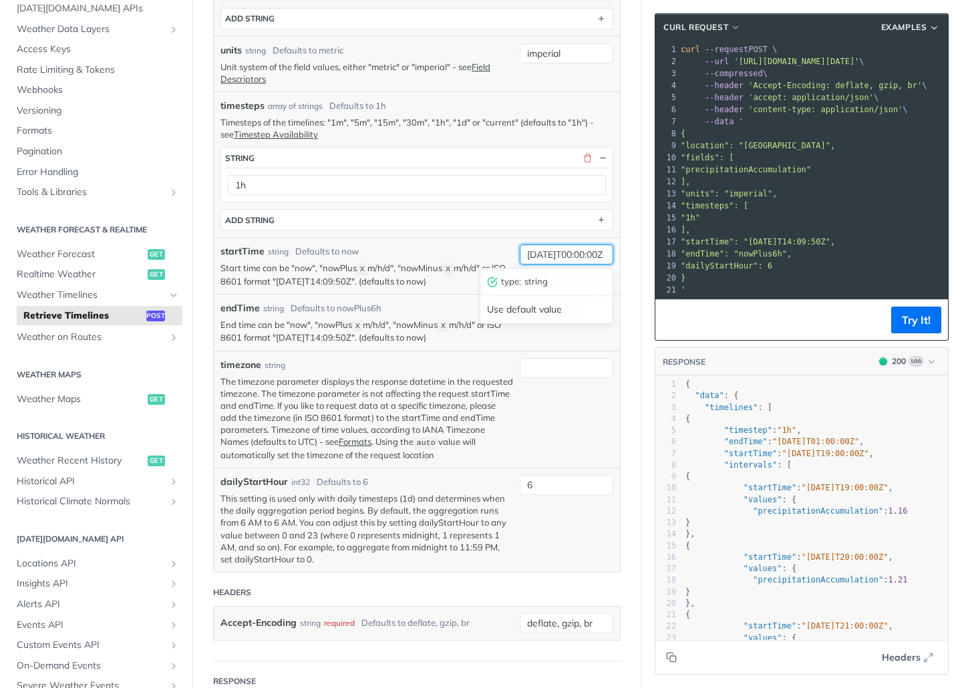
scroll to position [0, 23]
type input "[DATE]T00:00:00Z"
click at [548, 309] on input "nowPlus6h" at bounding box center [567, 311] width 94 height 20
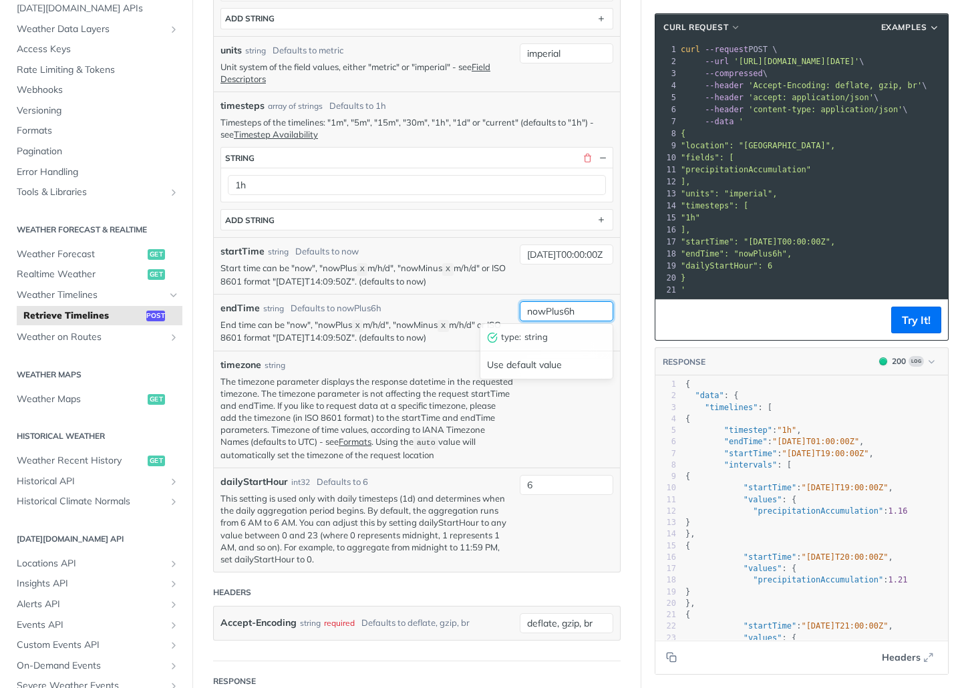
click at [548, 309] on input "nowPlus6h" at bounding box center [567, 311] width 94 height 20
paste input "[DATE]T00:00:00Z"
type input "[DATE]T00:00:00Z"
click at [574, 283] on div "[DATE]T00:00:00Z" at bounding box center [567, 266] width 94 height 43
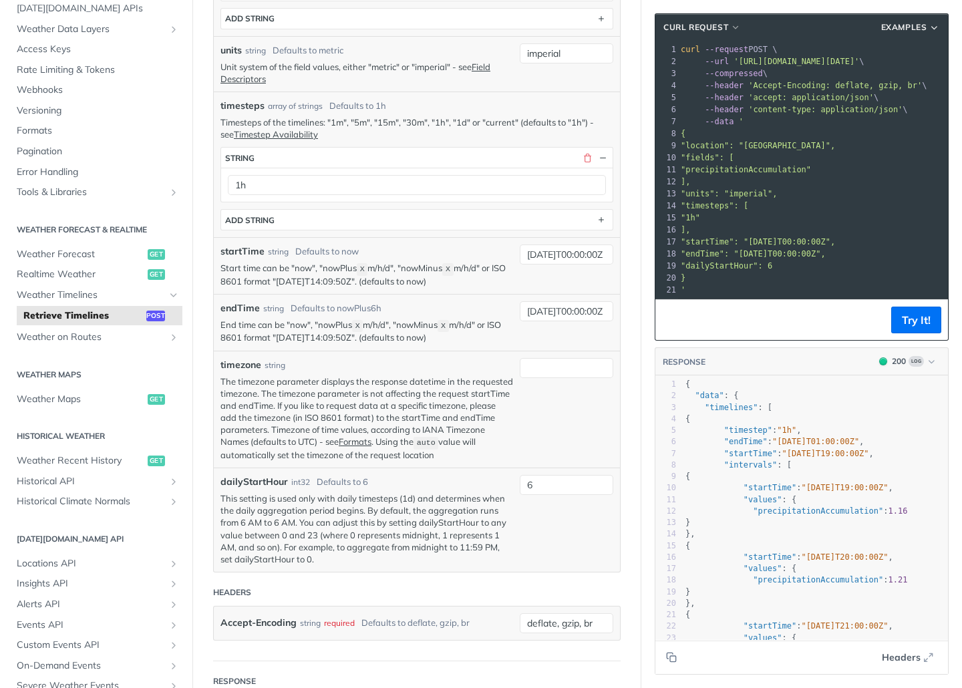
scroll to position [0, 0]
drag, startPoint x: 540, startPoint y: 482, endPoint x: 497, endPoint y: 482, distance: 42.8
click at [497, 482] on div "dailyStartHour int32 Defaults to 6 This setting is used only with daily timeste…" at bounding box center [417, 520] width 406 height 104
click at [533, 494] on div "0" at bounding box center [567, 520] width 94 height 90
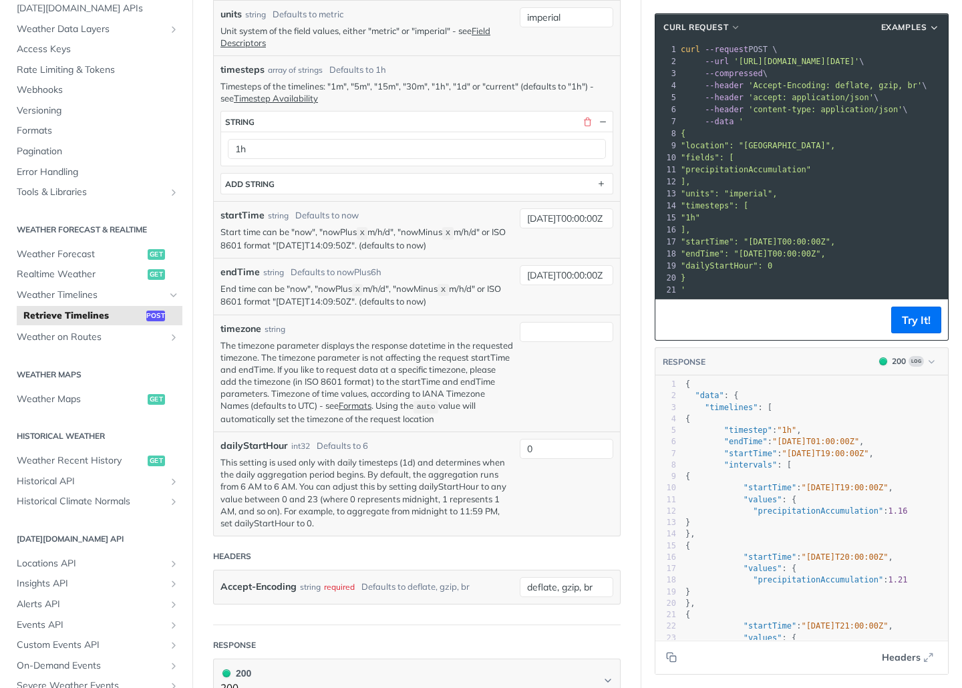
scroll to position [492, 0]
click at [905, 319] on button "Try It!" at bounding box center [916, 320] width 50 height 27
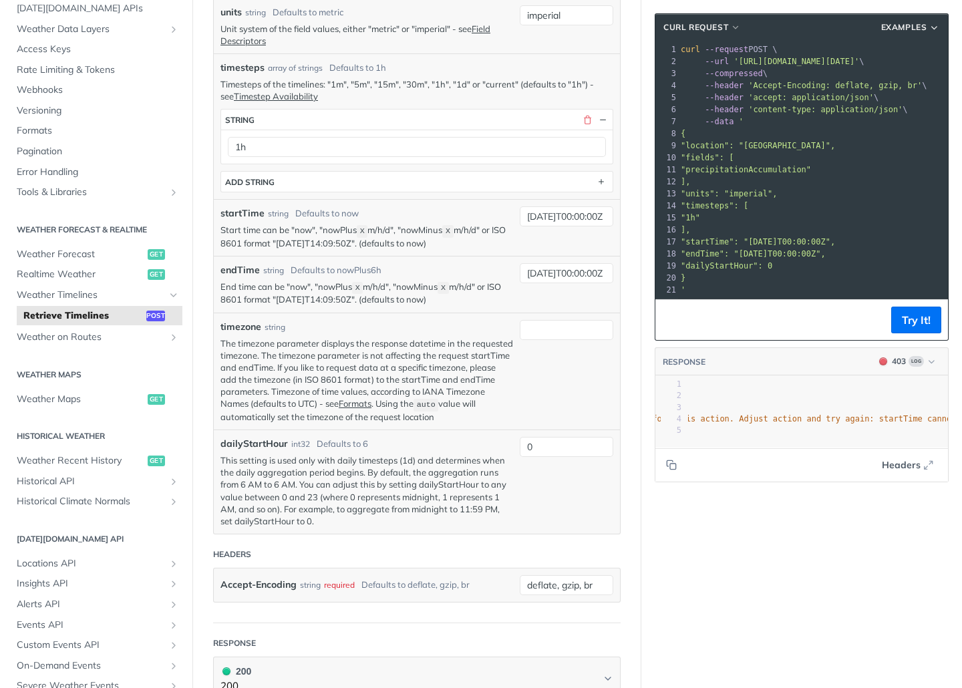
scroll to position [0, 301]
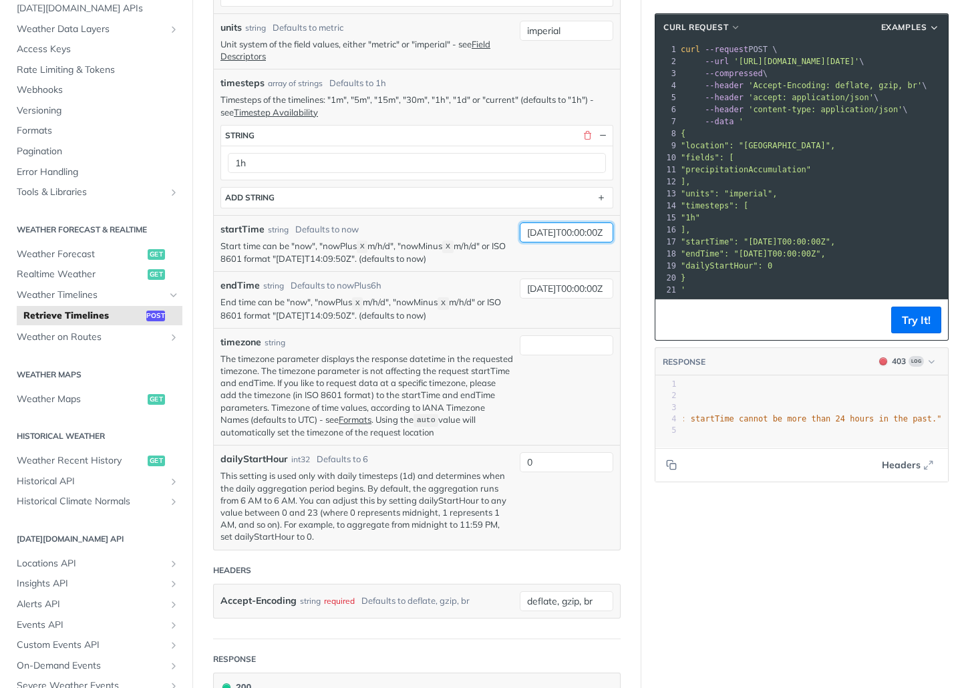
click at [553, 232] on input "[DATE]T00:00:00Z" at bounding box center [567, 233] width 94 height 20
click at [490, 231] on div "startTime string Defaults to now" at bounding box center [367, 230] width 293 height 14
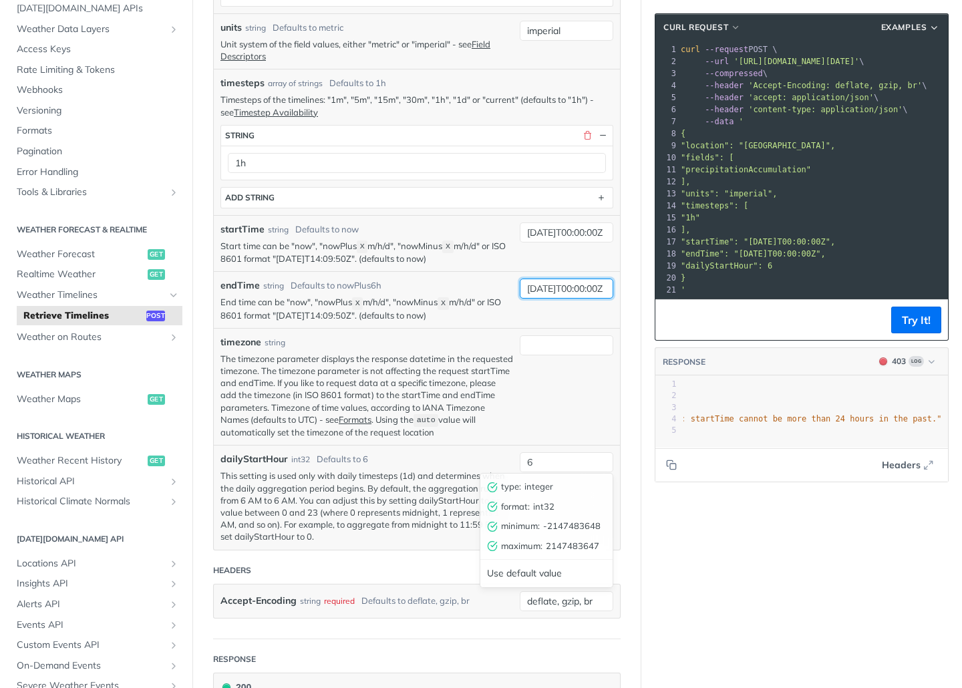
type input "6"
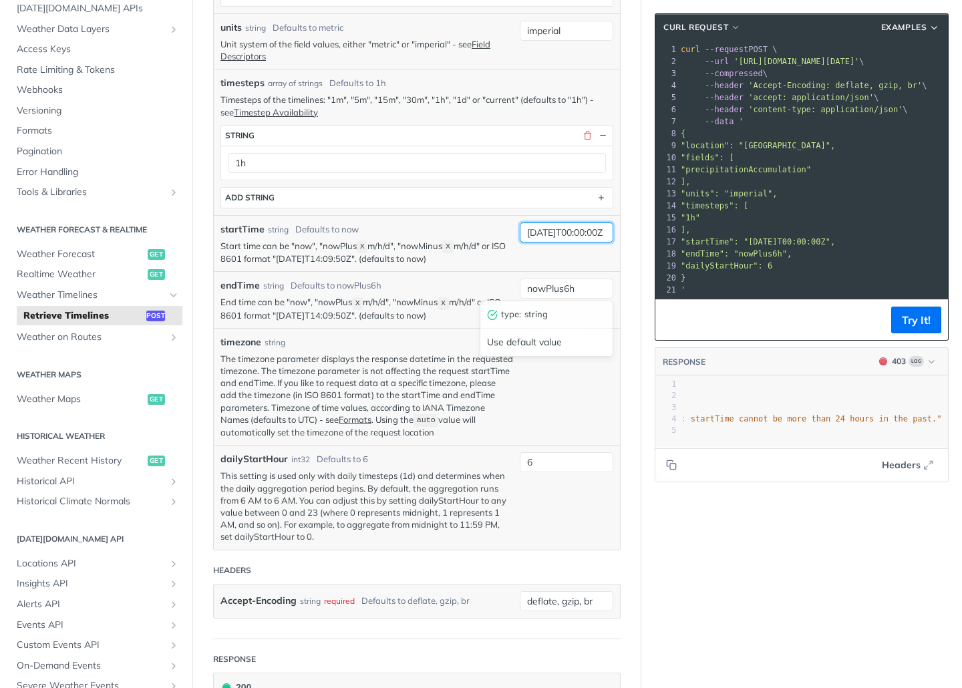
type input "nowPlus6h"
click at [490, 229] on div "startTime string Defaults to now" at bounding box center [367, 230] width 293 height 14
click at [565, 233] on input "now" at bounding box center [567, 233] width 94 height 20
type input "nowMinus24h"
drag, startPoint x: 589, startPoint y: 287, endPoint x: 545, endPoint y: 287, distance: 44.1
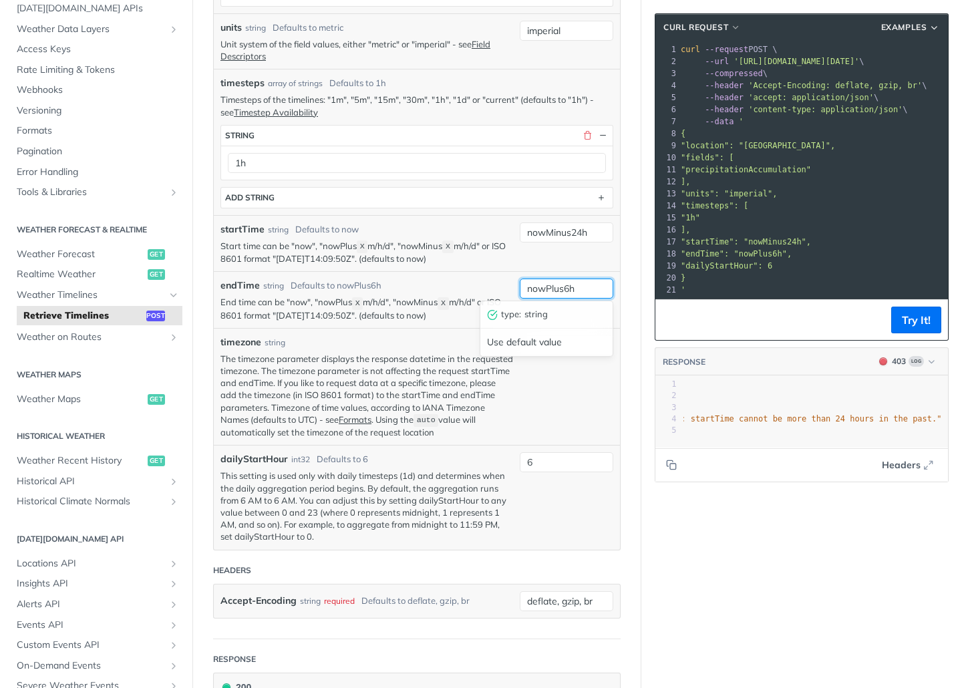
click at [545, 287] on input "nowPlus6h" at bounding box center [567, 289] width 94 height 20
type input "now"
click at [553, 263] on div "startTime string Defaults to now Start time can be "now", "nowPlus X m/h/d", "n…" at bounding box center [417, 243] width 406 height 57
click at [920, 324] on button "Try It!" at bounding box center [916, 320] width 50 height 27
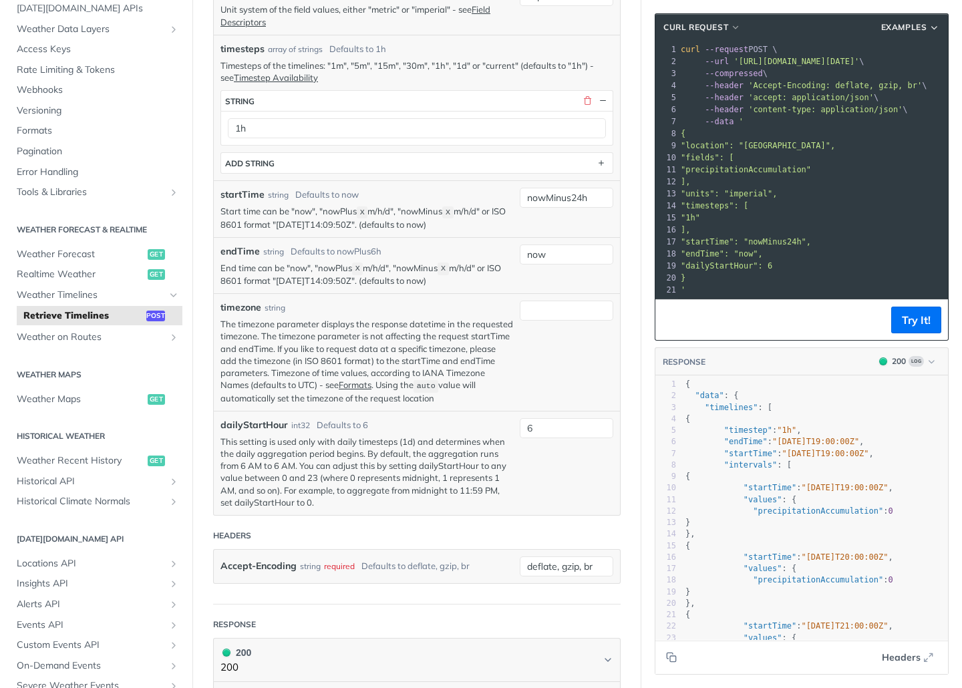
scroll to position [575, 0]
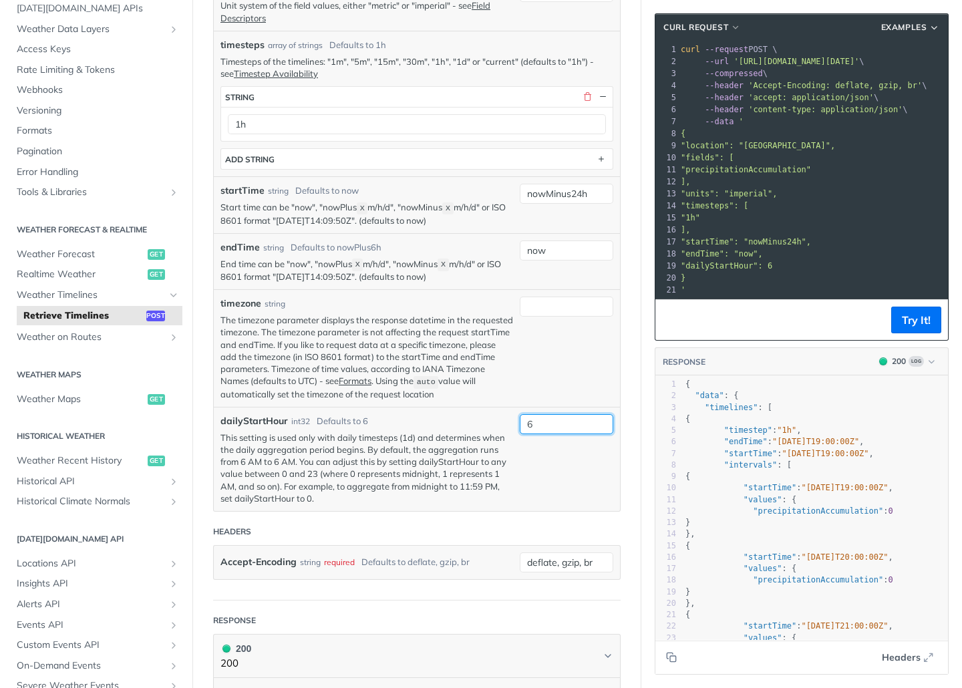
click at [541, 423] on input "6" at bounding box center [567, 424] width 94 height 20
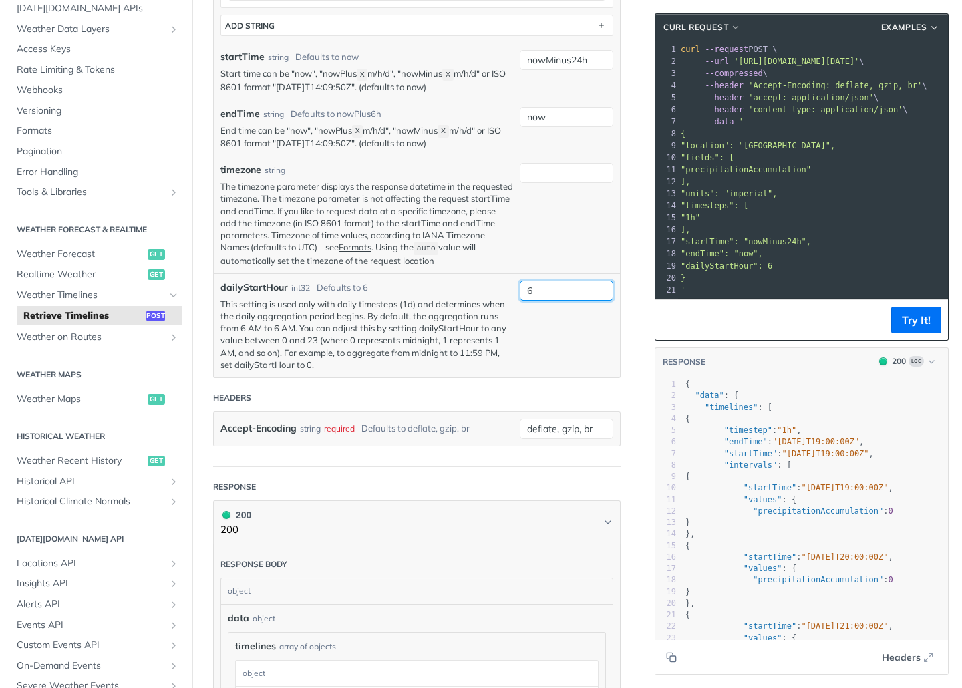
scroll to position [700, 0]
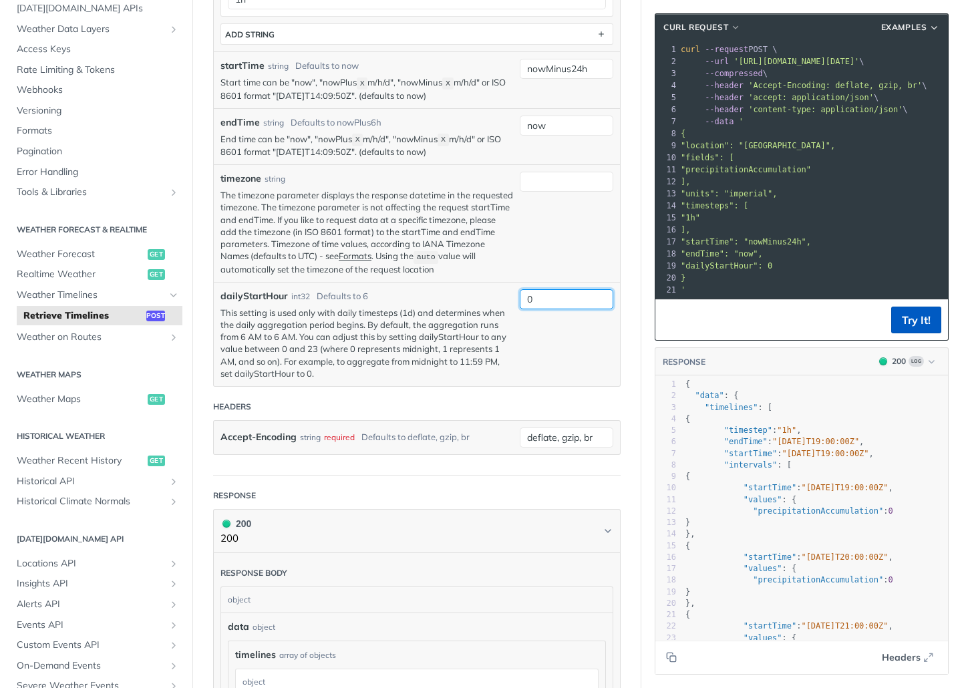
type input "0"
click at [923, 315] on button "Try It!" at bounding box center [916, 320] width 50 height 27
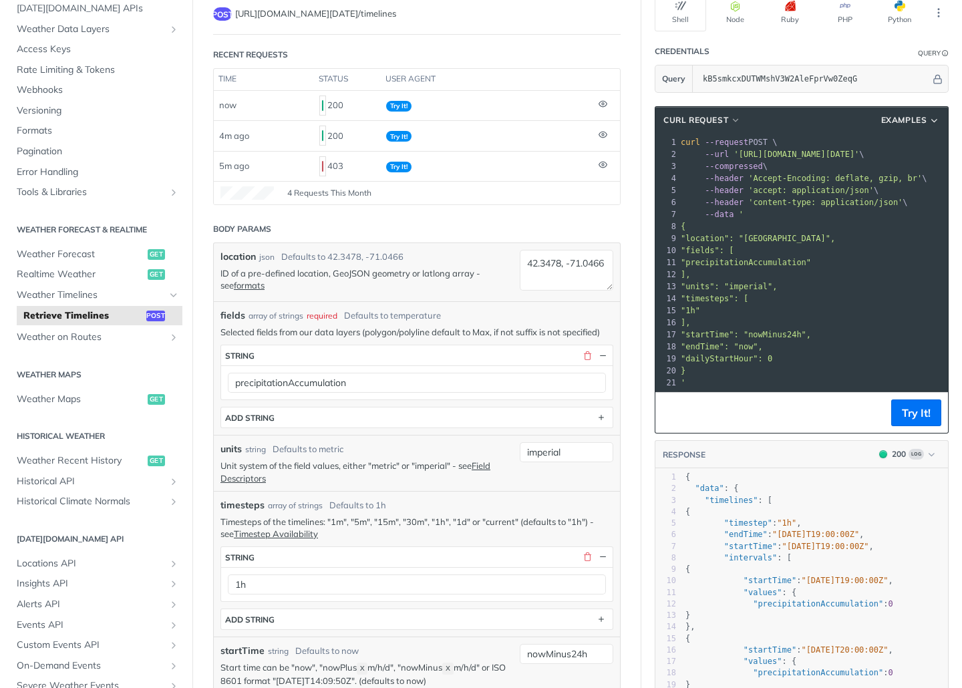
scroll to position [112, 0]
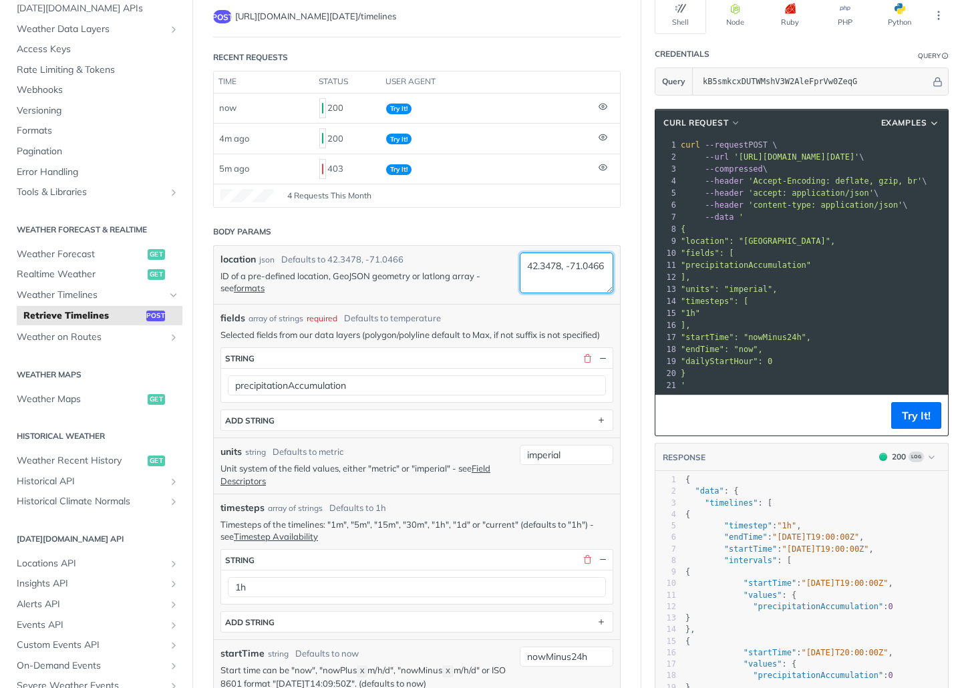
click at [561, 272] on textarea "42.3478, -71.0466" at bounding box center [567, 273] width 94 height 41
paste textarea "52.531559° N, 0.565622"
click at [585, 266] on textarea "52.531559° N, 0.565622" at bounding box center [567, 273] width 94 height 41
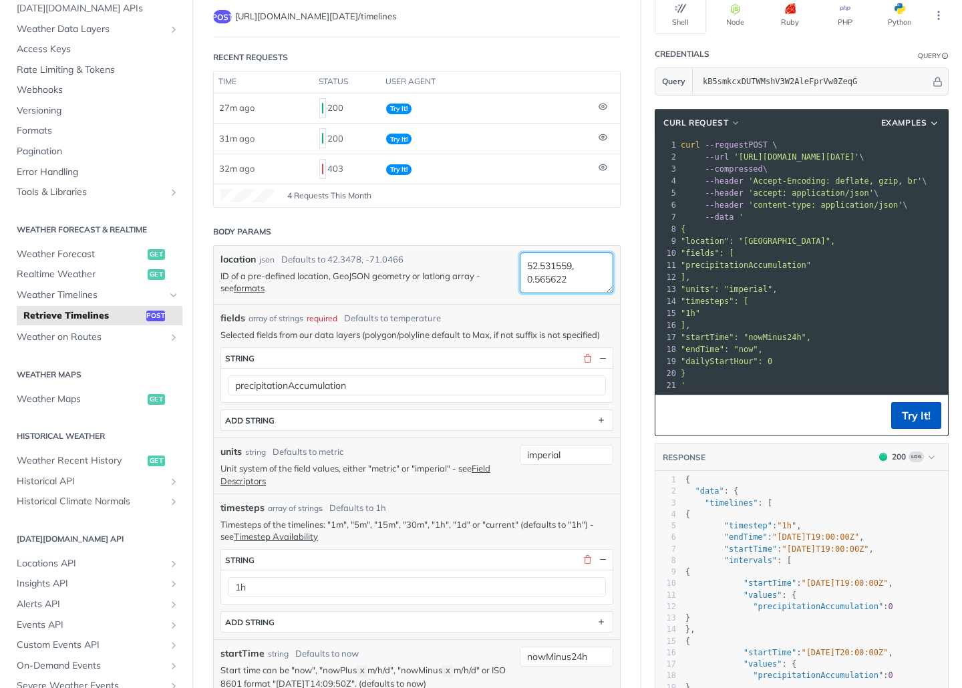
type textarea "52.531559, 0.565622"
click at [919, 420] on button "Try It!" at bounding box center [916, 415] width 50 height 27
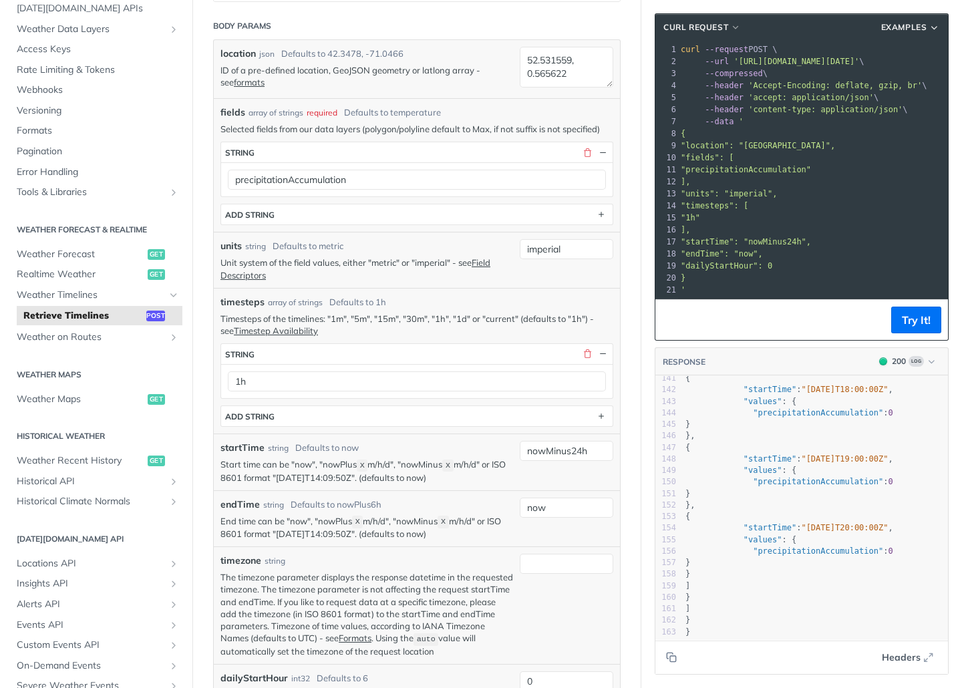
scroll to position [540, 0]
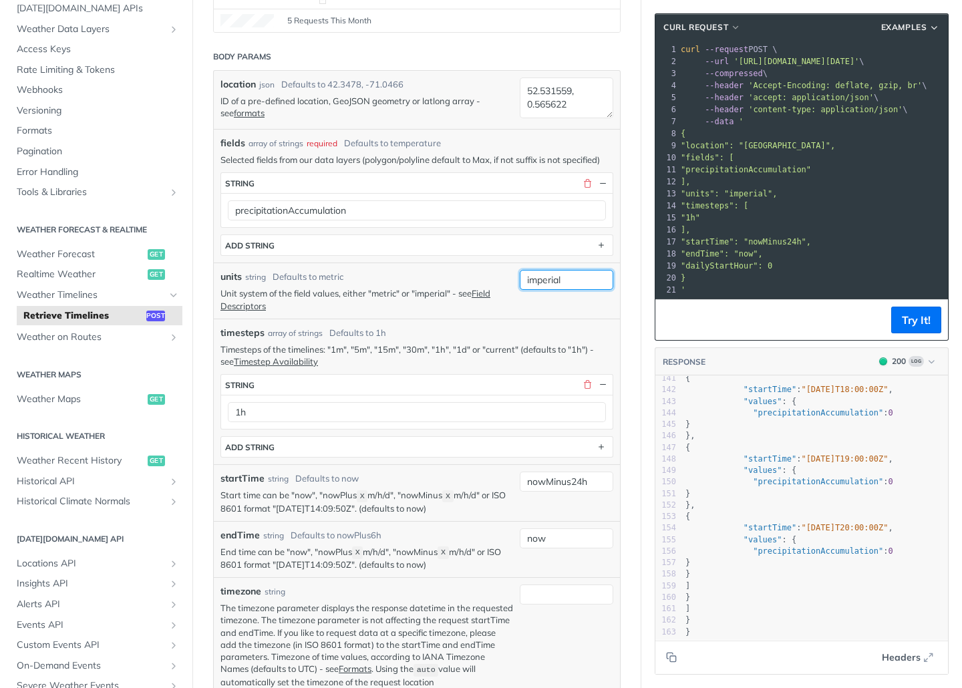
click at [556, 284] on input "imperial" at bounding box center [567, 280] width 94 height 20
type input "metric"
click at [637, 275] on article "Retrieve Timelines post [URL][DOMAIN_NAME][DATE] /timelines Recent Requests tim…" at bounding box center [416, 679] width 449 height 1791
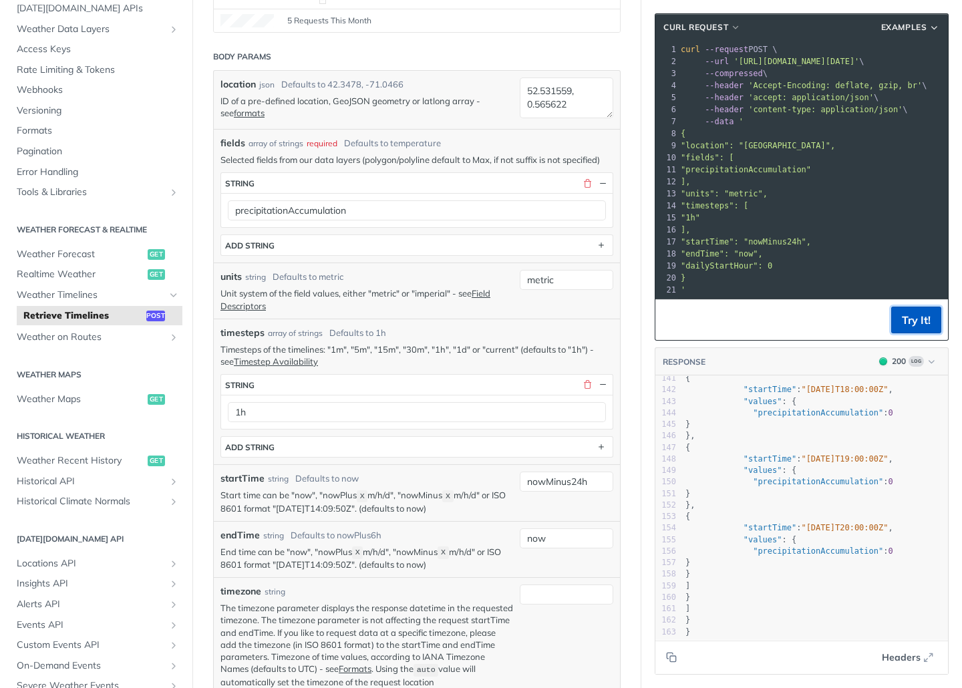
click at [925, 315] on button "Try It!" at bounding box center [916, 320] width 50 height 27
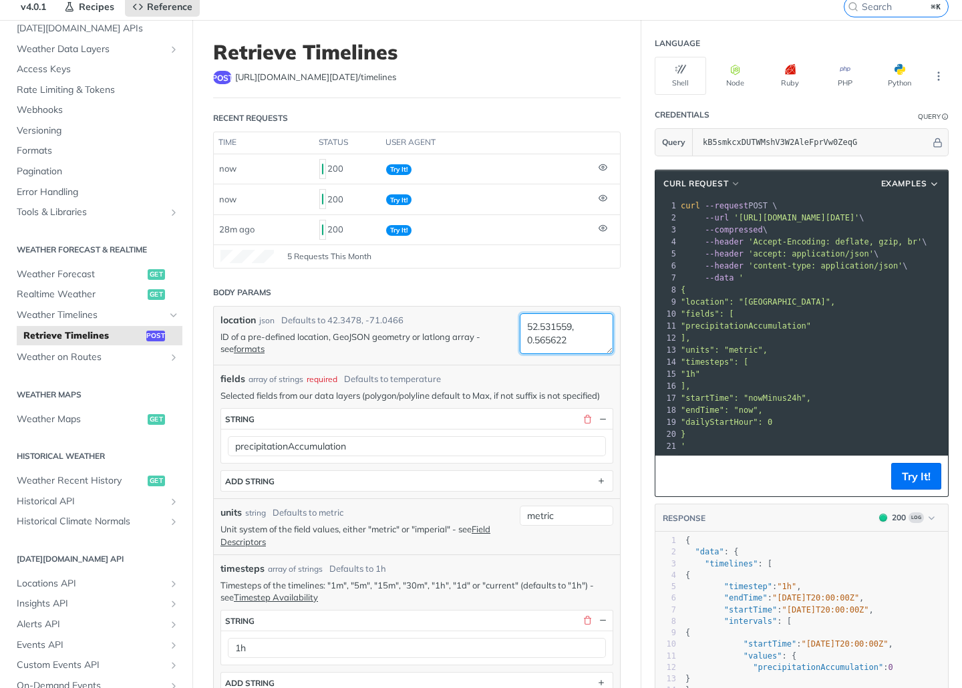
click at [547, 345] on textarea "52.531559, 0.565622" at bounding box center [567, 333] width 94 height 41
paste textarea "3.175194 , "long" : -0.52400"
drag, startPoint x: 575, startPoint y: 334, endPoint x: 511, endPoint y: 338, distance: 63.6
click at [511, 338] on div "location json Defaults to [GEOGRAPHIC_DATA] ID of a pre-defined location, GeoJS…" at bounding box center [417, 336] width 406 height 58
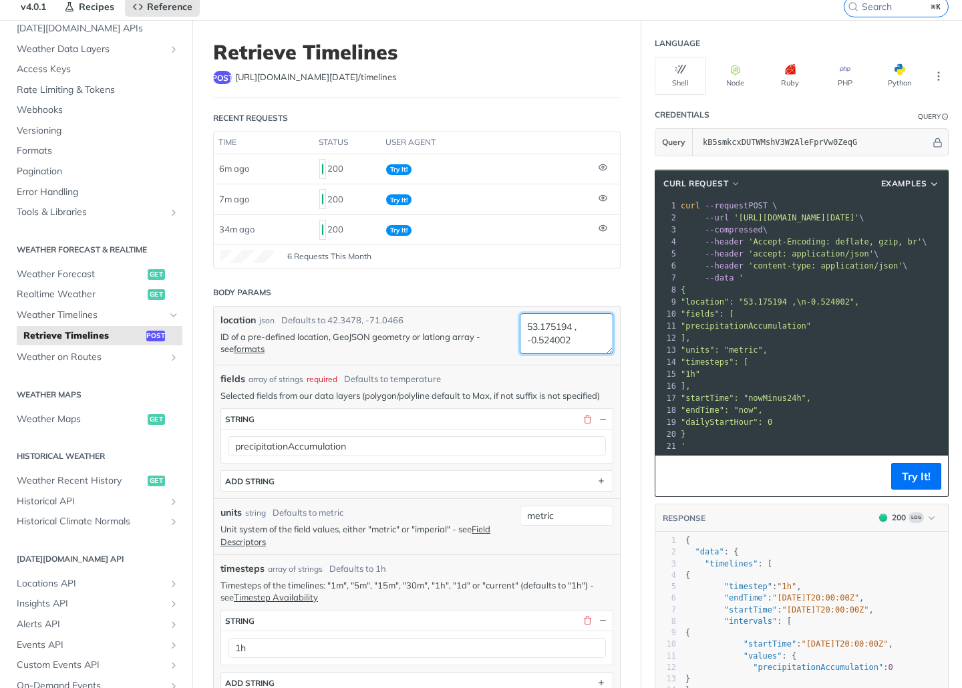
scroll to position [0, 0]
type textarea "53.175194, -0.524002"
click at [587, 362] on div "location json Defaults to [GEOGRAPHIC_DATA] ID of a pre-defined location, GeoJS…" at bounding box center [417, 336] width 406 height 58
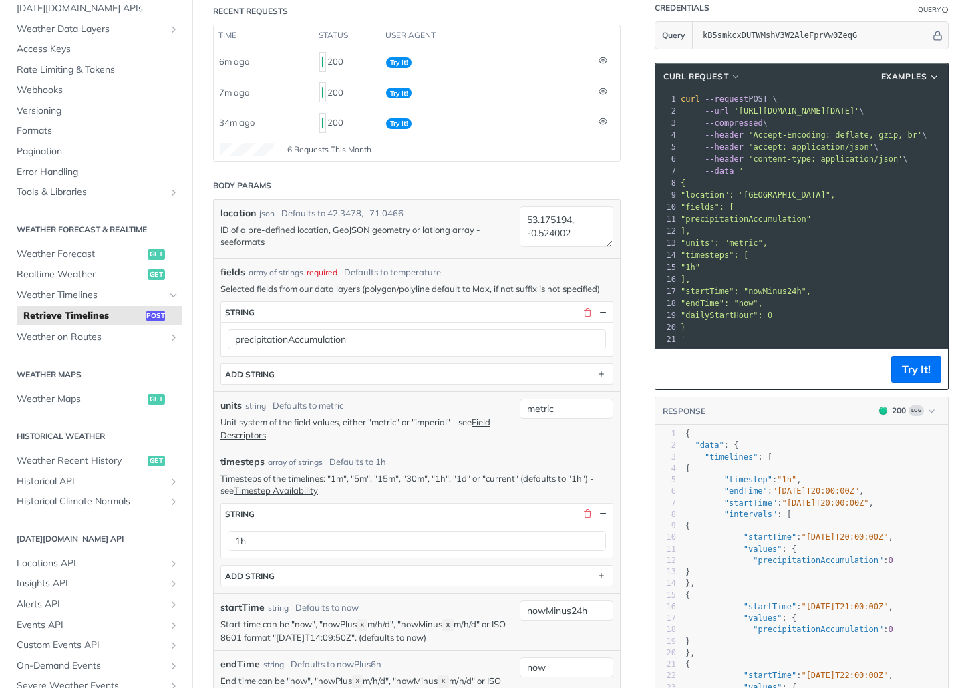
scroll to position [225, 0]
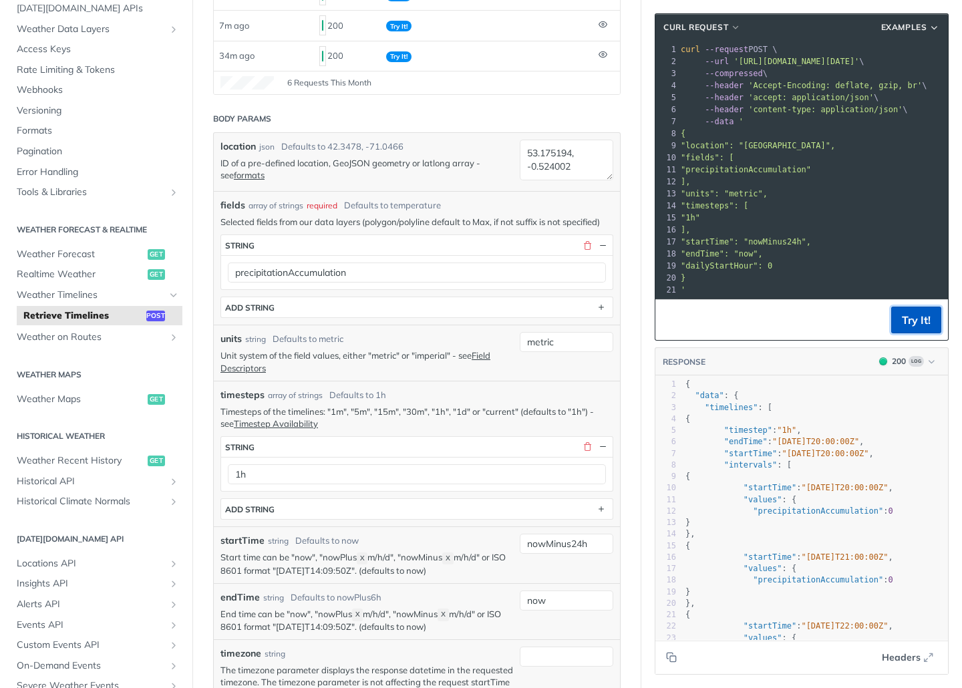
click at [909, 315] on button "Try It!" at bounding box center [916, 320] width 50 height 27
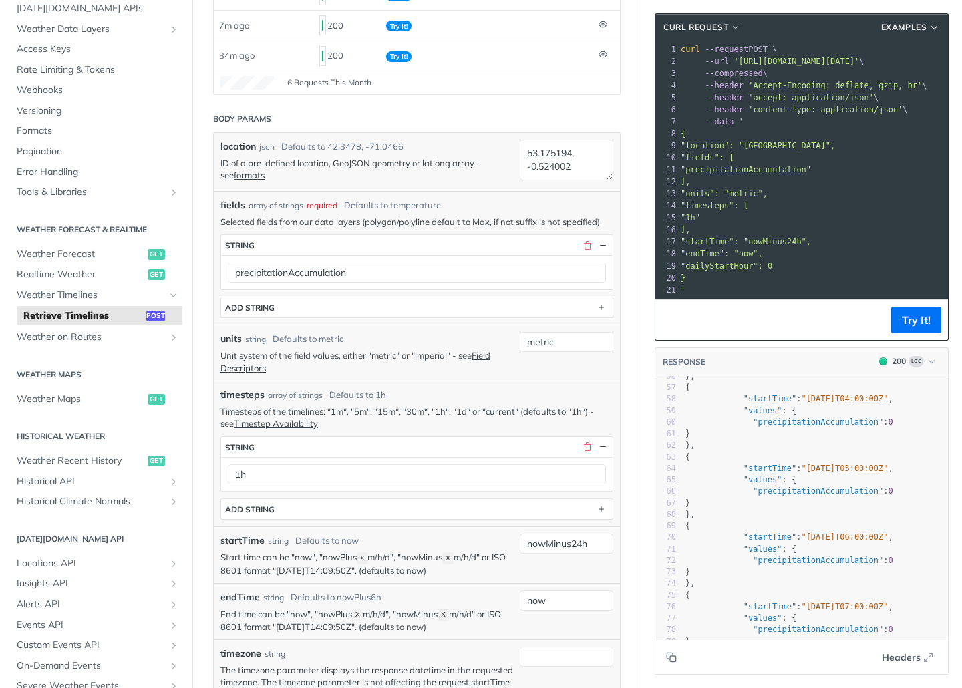
scroll to position [697, 0]
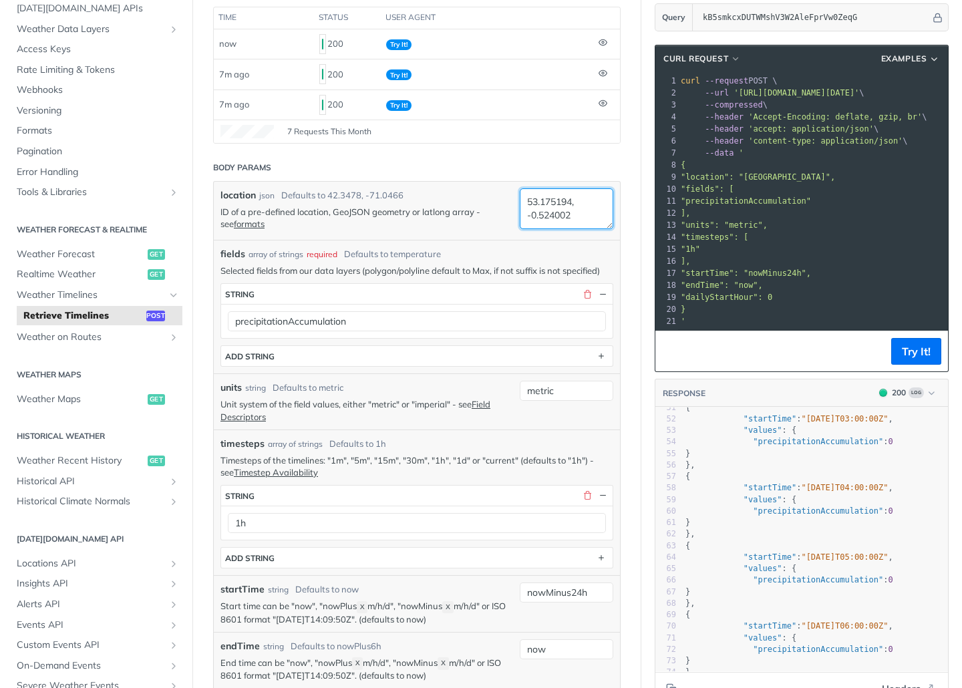
drag, startPoint x: 572, startPoint y: 223, endPoint x: 519, endPoint y: 204, distance: 56.9
click at [519, 204] on div "location json Defaults to [GEOGRAPHIC_DATA] ID of a pre-defined location, GeoJS…" at bounding box center [417, 211] width 406 height 58
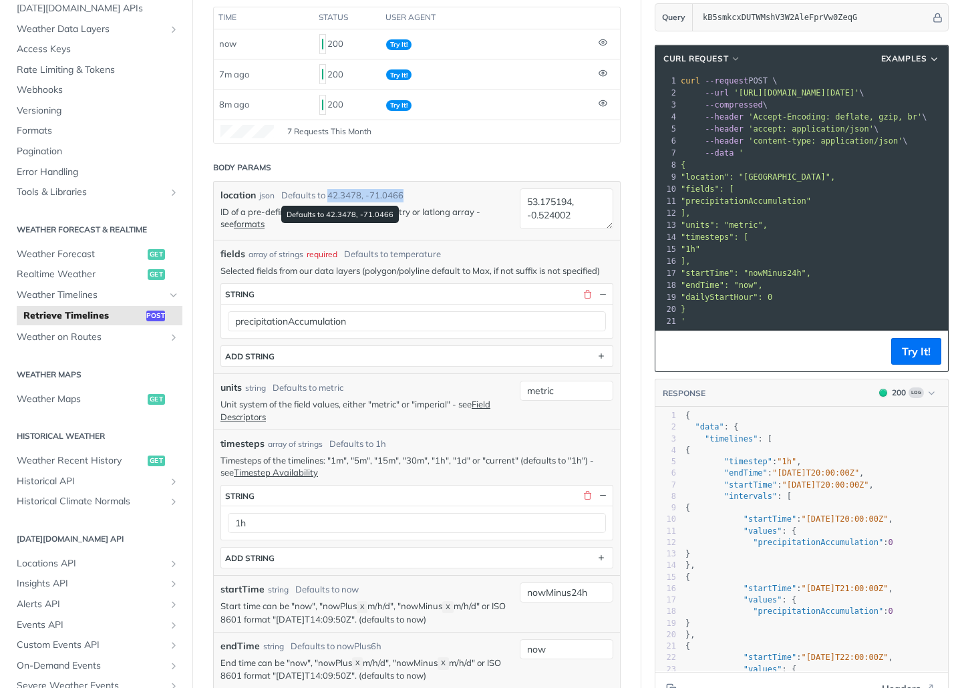
drag, startPoint x: 404, startPoint y: 194, endPoint x: 328, endPoint y: 193, distance: 76.2
click at [328, 193] on div "location json Defaults to [GEOGRAPHIC_DATA]" at bounding box center [367, 195] width 293 height 14
copy div "42.3478, -71.0466"
